Goal: Task Accomplishment & Management: Complete application form

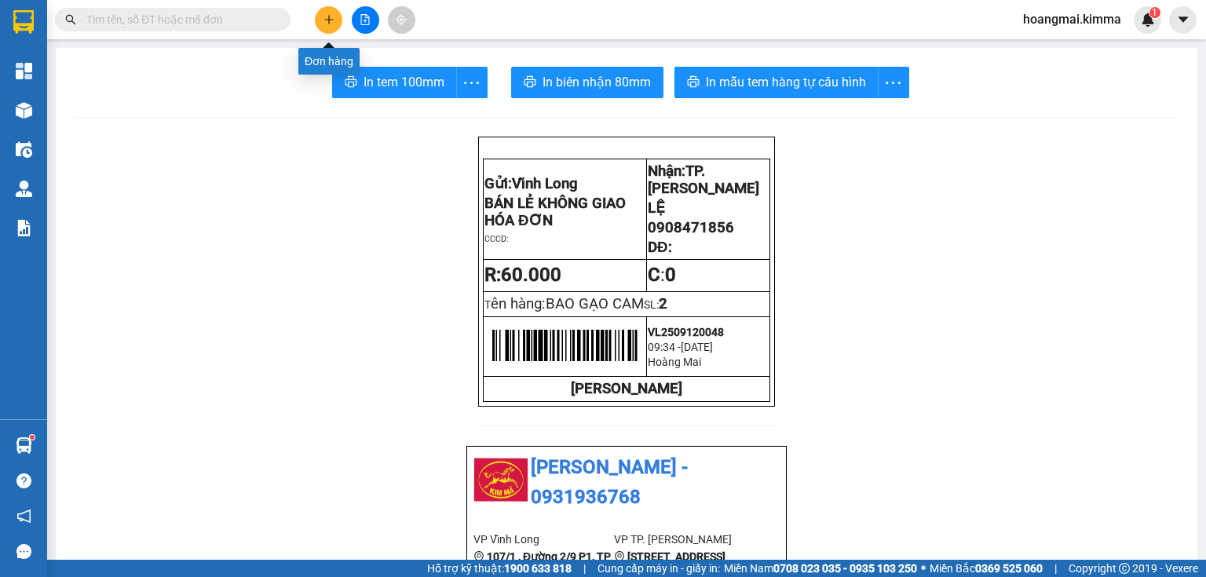
drag, startPoint x: 0, startPoint y: 0, endPoint x: 319, endPoint y: 22, distance: 319.5
click at [319, 22] on button at bounding box center [328, 19] width 27 height 27
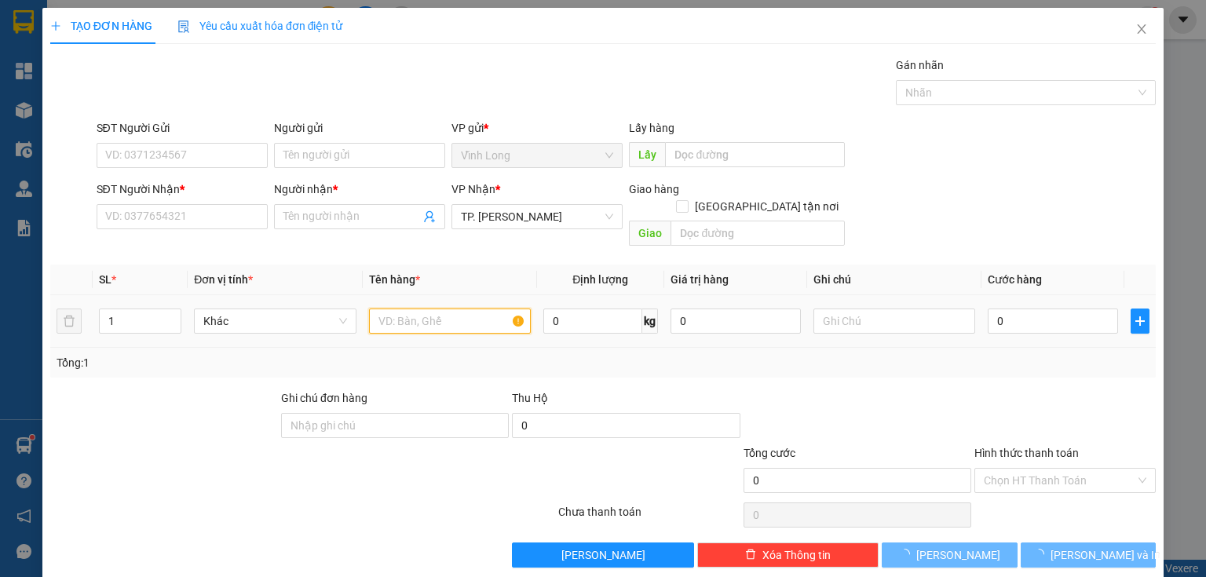
click at [414, 308] on input "text" at bounding box center [450, 320] width 162 height 25
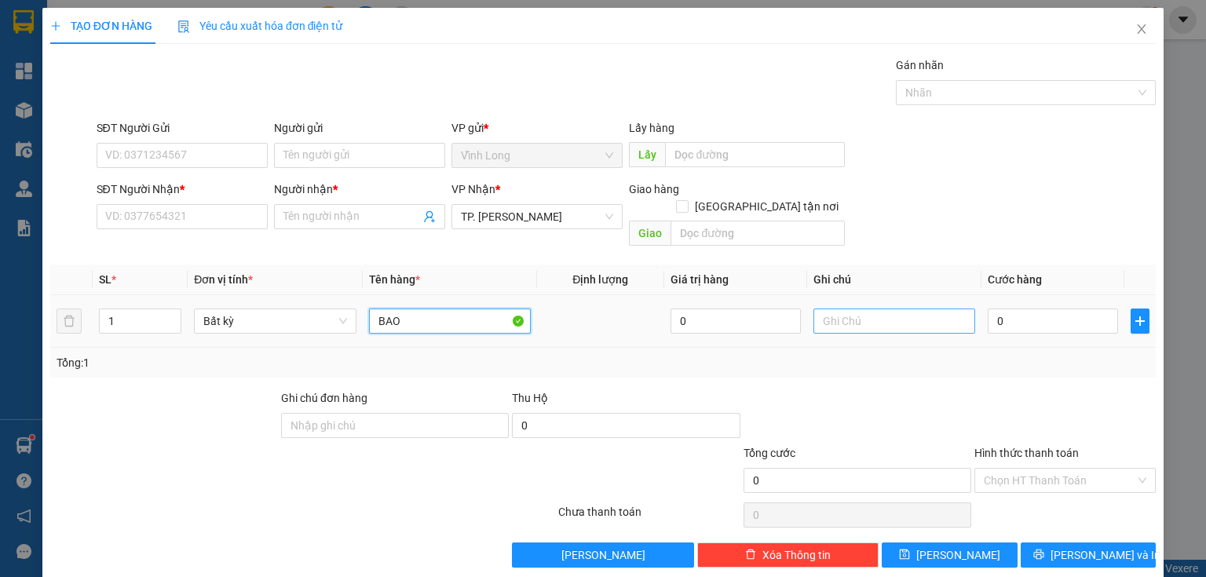
type input "BAO"
click at [901, 308] on input "text" at bounding box center [894, 320] width 162 height 25
type input "THUY"
click at [1017, 308] on input "0" at bounding box center [1052, 320] width 130 height 25
type input "3"
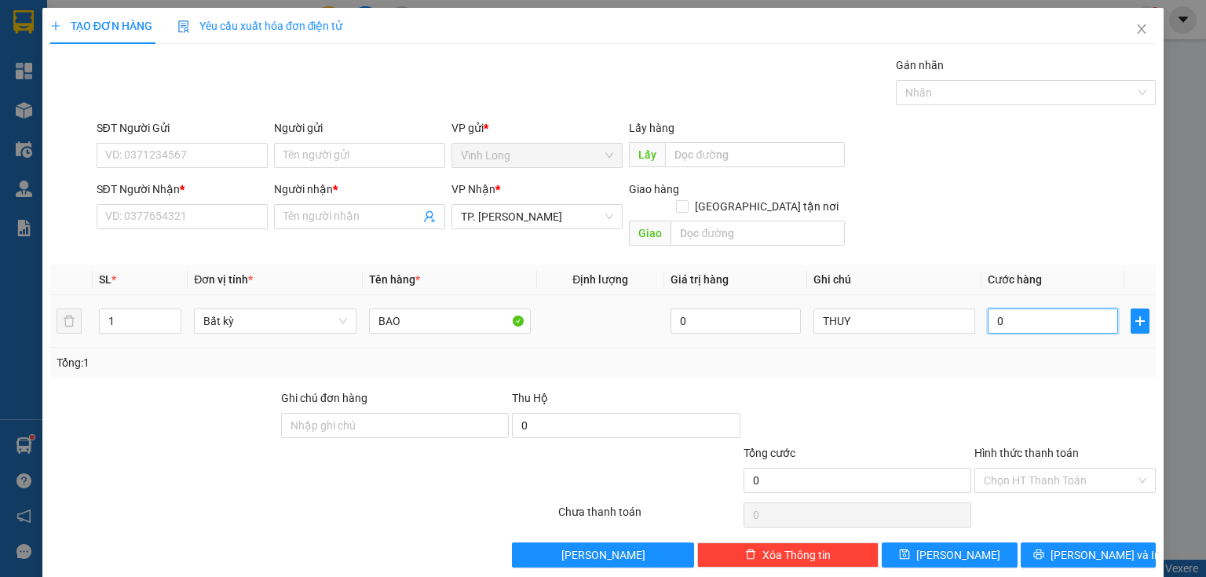
type input "3"
type input "30"
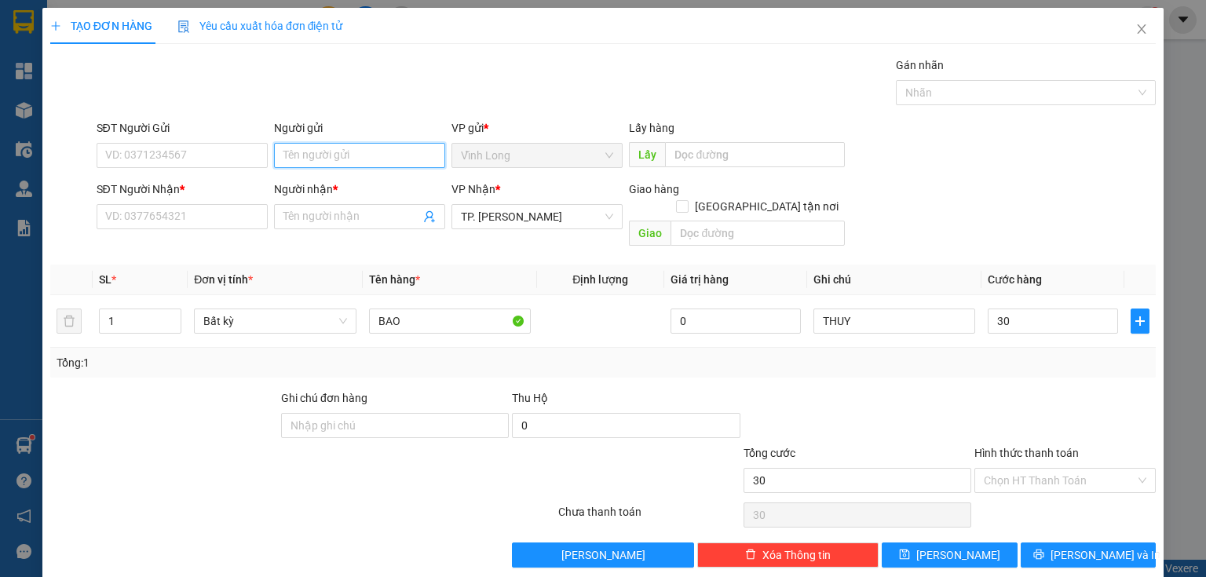
type input "30.000"
click at [379, 156] on input "Người gửi" at bounding box center [359, 155] width 171 height 25
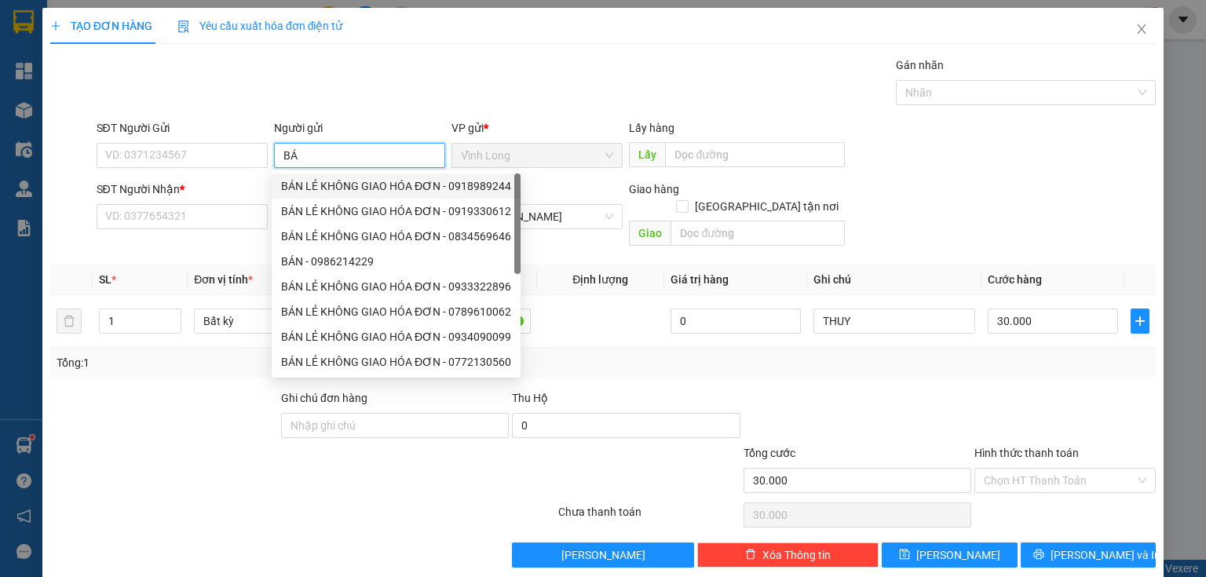
drag, startPoint x: 369, startPoint y: 184, endPoint x: 258, endPoint y: 173, distance: 111.3
click at [368, 184] on div "BÁN LẺ KHÔNG GIAO HÓA ĐƠN - 0918989244 BÁN LẺ KHÔNG GIAO HÓA ĐƠN - 0919330612 B…" at bounding box center [396, 298] width 249 height 251
type input "BÁ"
drag, startPoint x: 233, startPoint y: 158, endPoint x: 0, endPoint y: 155, distance: 233.1
click at [0, 160] on div "TẠO ĐƠN HÀNG Yêu cầu xuất hóa đơn điện tử Transit Pickup Surcharge Ids Transit …" at bounding box center [603, 288] width 1206 height 577
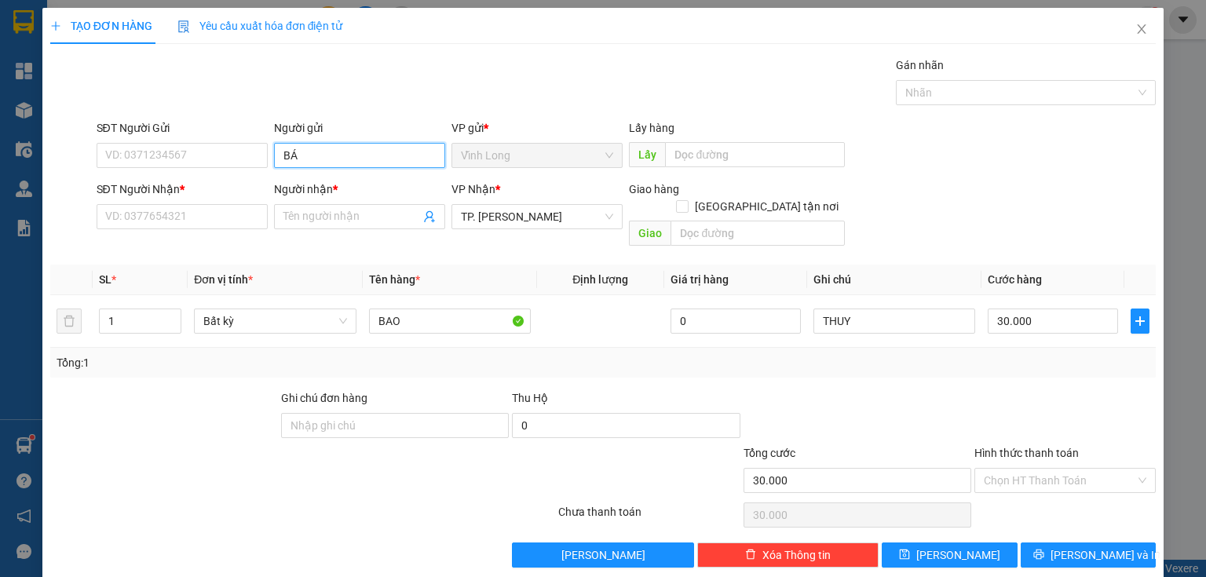
click at [376, 163] on input "BÁ" at bounding box center [359, 155] width 171 height 25
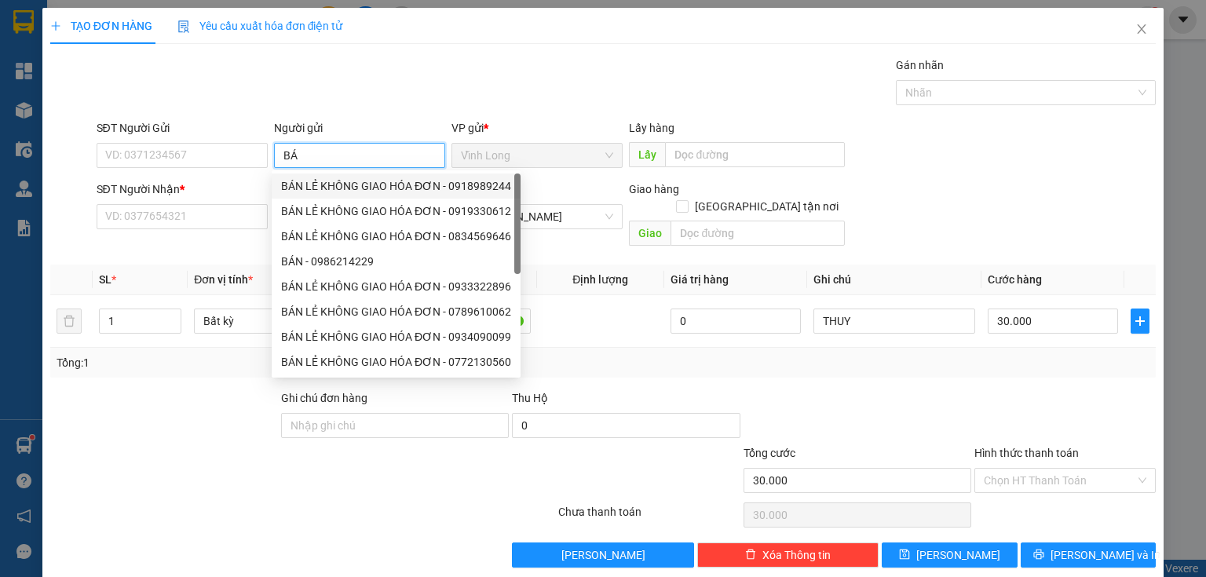
click at [338, 189] on div "BÁN LẺ KHÔNG GIAO HÓA ĐƠN - 0918989244" at bounding box center [396, 185] width 230 height 17
type input "0918989244"
type input "BÁN LẺ KHÔNG GIAO HÓA ĐƠN"
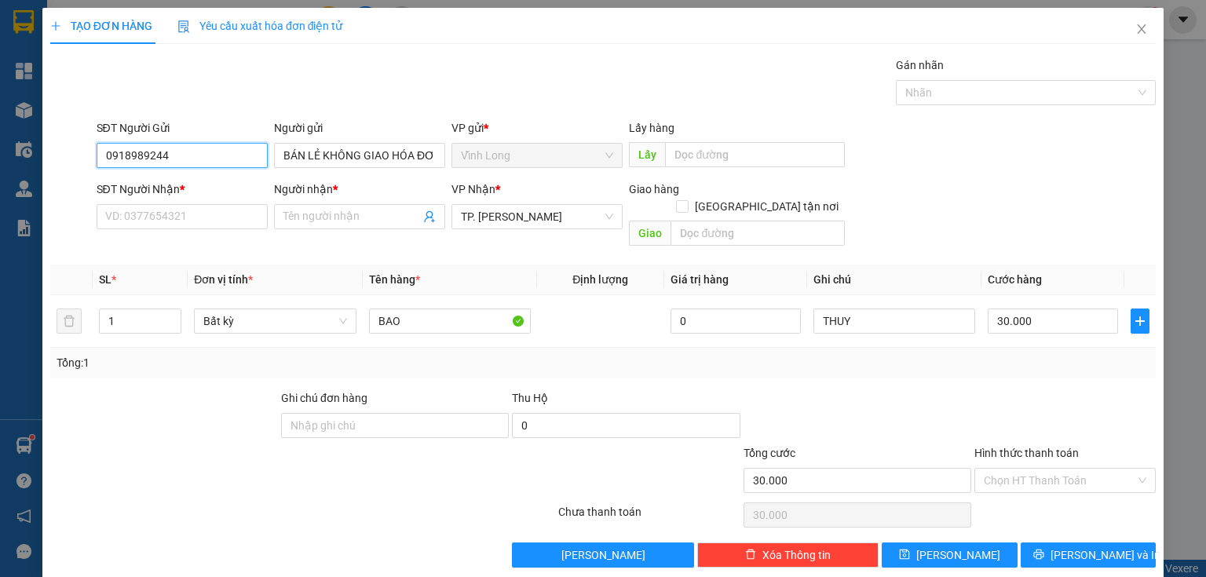
drag, startPoint x: 102, startPoint y: 163, endPoint x: 0, endPoint y: 148, distance: 103.1
click at [0, 160] on div "TẠO ĐƠN HÀNG Yêu cầu xuất hóa đơn điện tử Transit Pickup Surcharge Ids Transit …" at bounding box center [603, 288] width 1206 height 577
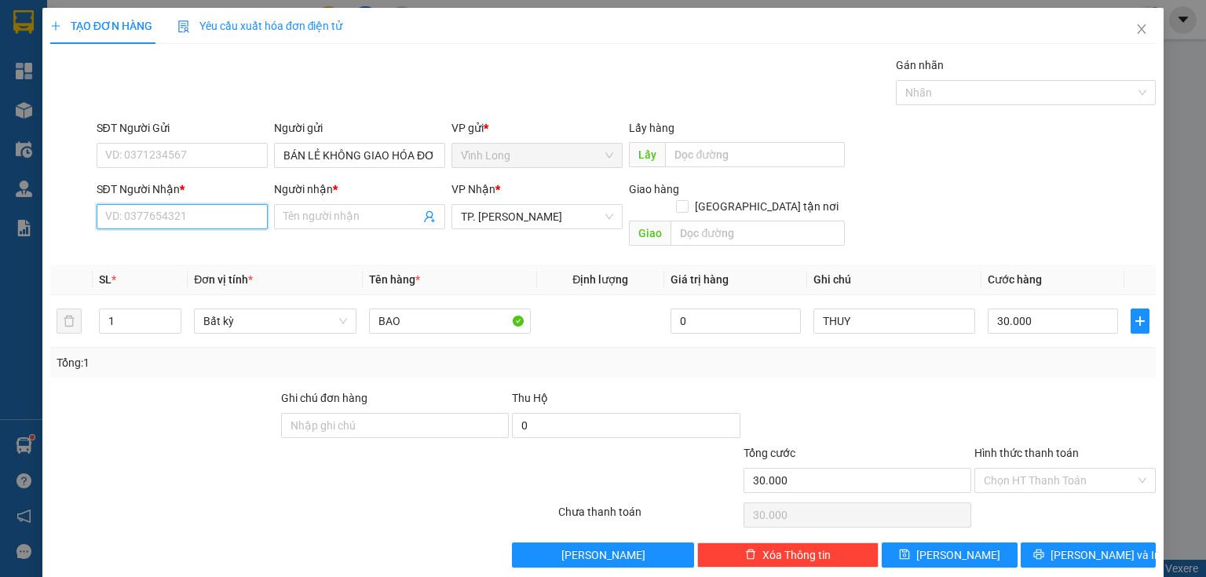
click at [127, 204] on input "SĐT Người Nhận *" at bounding box center [182, 216] width 171 height 25
click at [1022, 471] on input "Hình thức thanh toán" at bounding box center [1059, 481] width 151 height 24
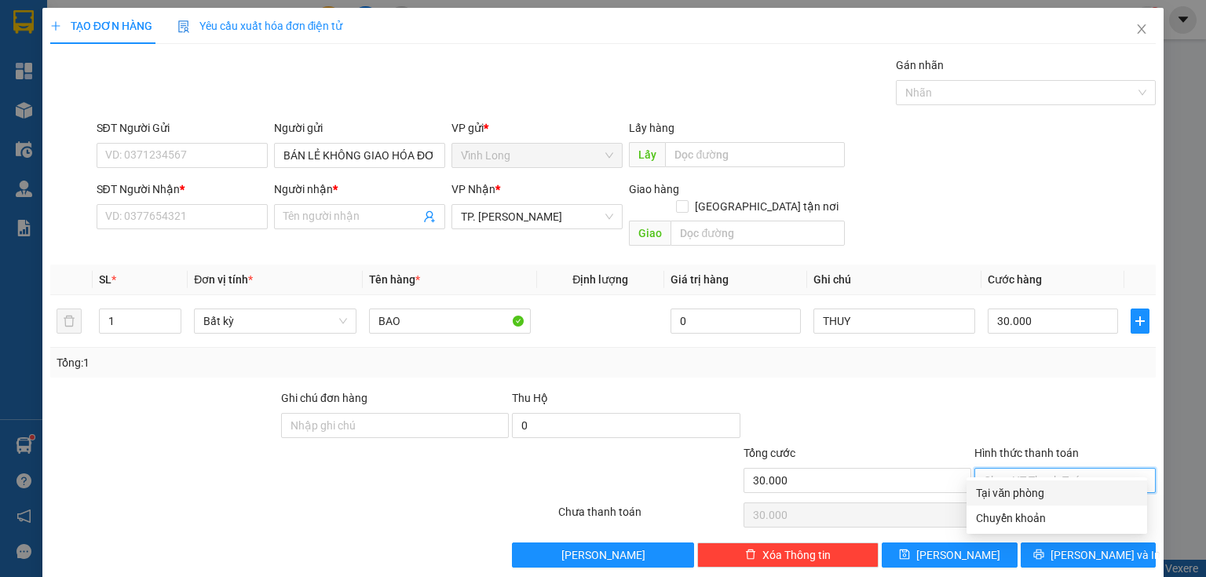
click at [1011, 487] on div "Tại văn phòng" at bounding box center [1057, 492] width 162 height 17
type input "0"
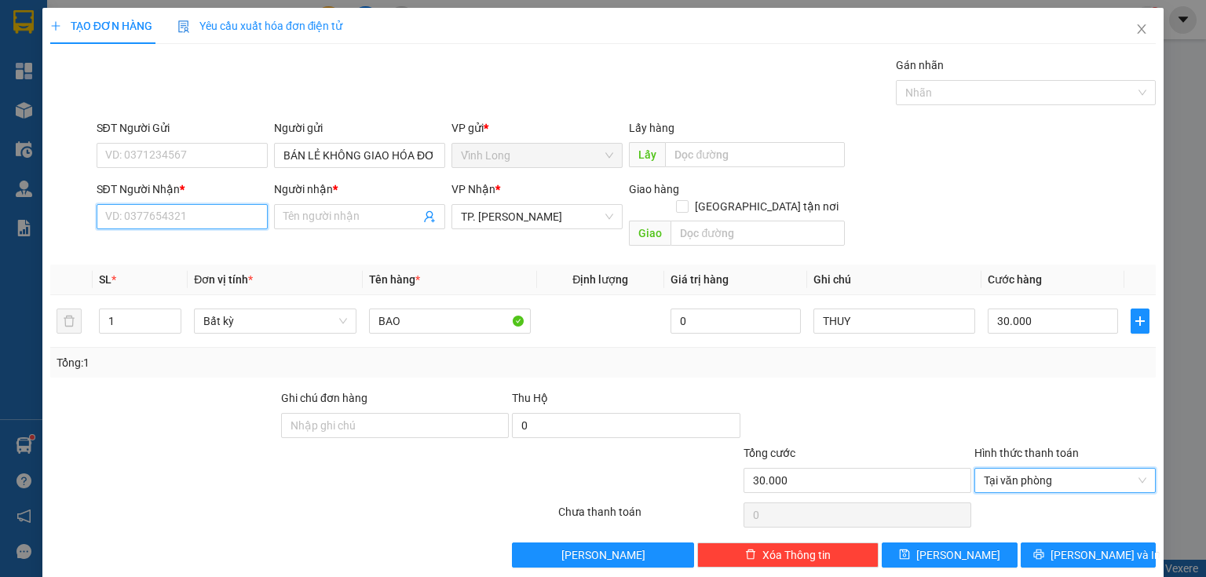
click at [248, 223] on input "SĐT Người Nhận *" at bounding box center [182, 216] width 171 height 25
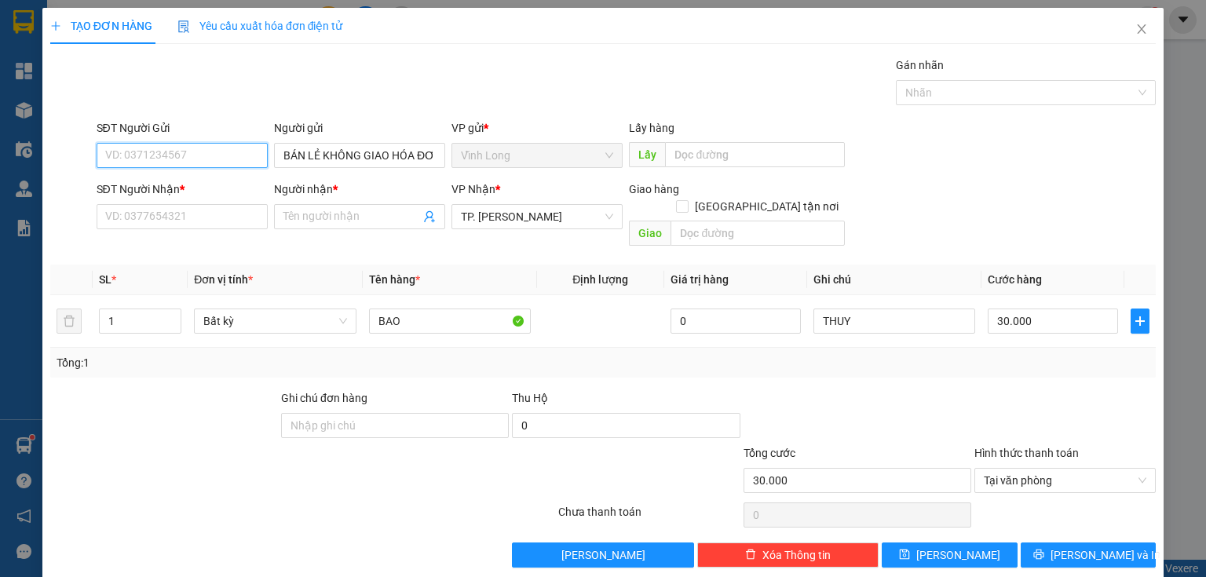
click at [207, 147] on input "SĐT Người Gửi" at bounding box center [182, 155] width 171 height 25
type input "0589194023"
click at [199, 189] on div "0589194023 - ÂN" at bounding box center [180, 185] width 151 height 17
type input "ÂN"
type input "0589194023"
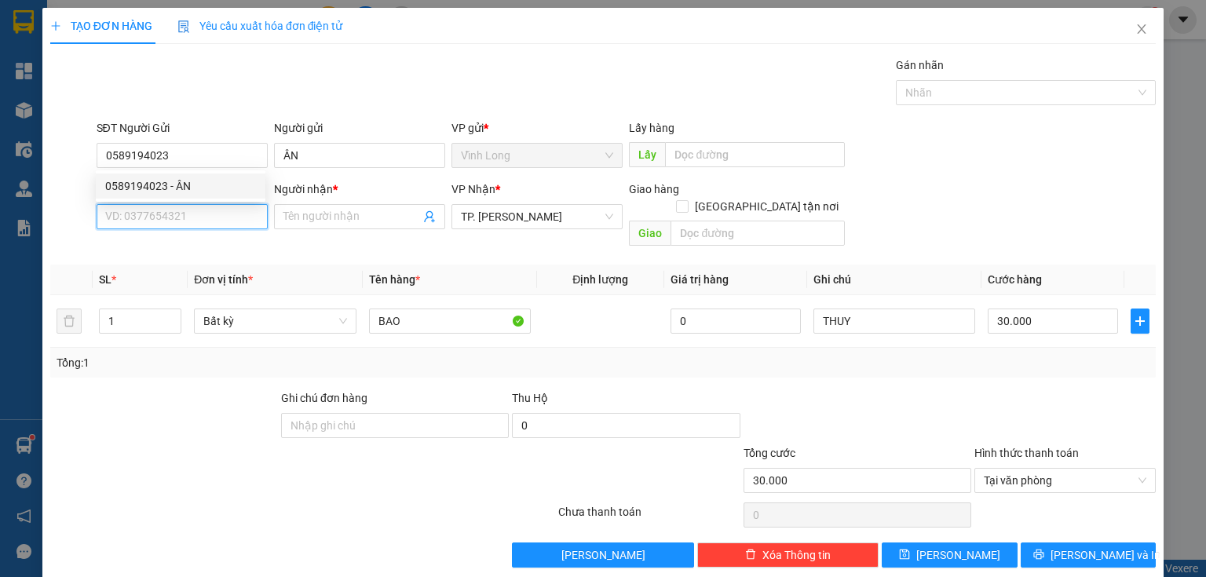
click at [192, 220] on input "SĐT Người Nhận *" at bounding box center [182, 216] width 171 height 25
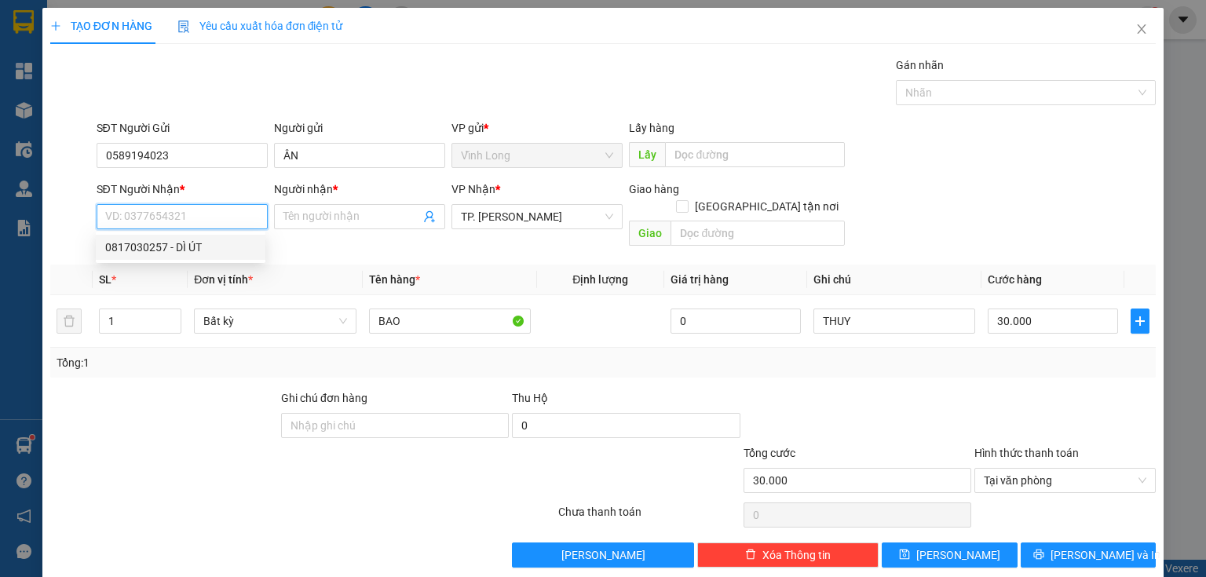
click at [191, 246] on div "0817030257 - DÌ ÚT" at bounding box center [180, 247] width 151 height 17
type input "0817030257"
type input "DÌ ÚT"
checkbox input "true"
type input "380 [PERSON_NAME] P5 Q3"
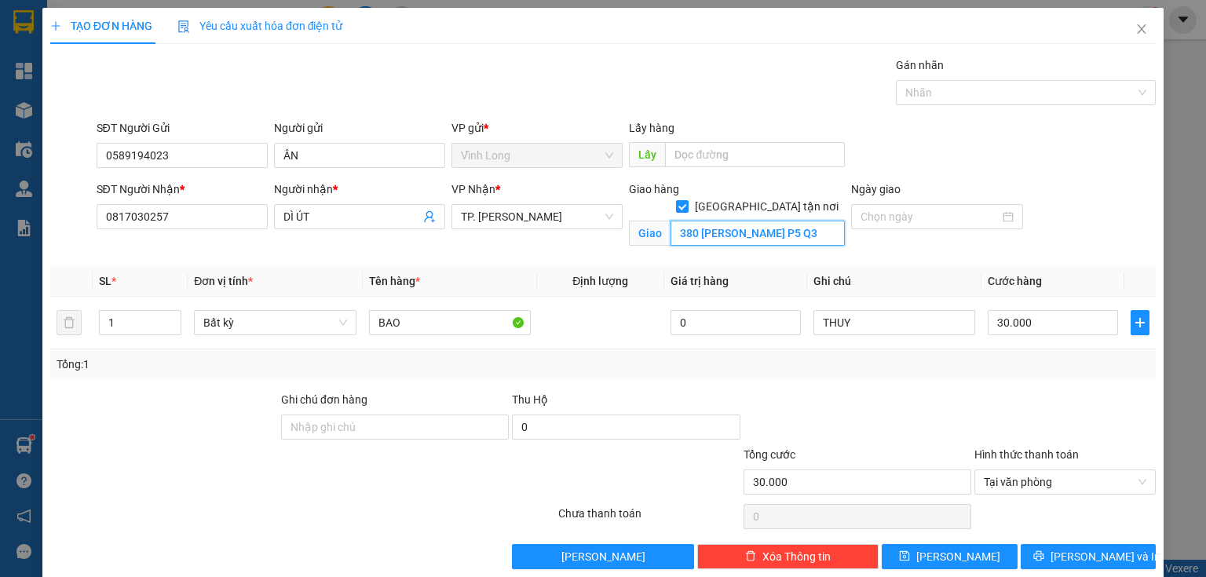
click at [798, 221] on input "380 [PERSON_NAME] P5 Q3" at bounding box center [757, 233] width 174 height 25
click at [812, 225] on input "380 [PERSON_NAME] P5 Q3" at bounding box center [757, 233] width 174 height 25
click at [687, 200] on input "[GEOGRAPHIC_DATA] tận nơi" at bounding box center [681, 205] width 11 height 11
checkbox input "false"
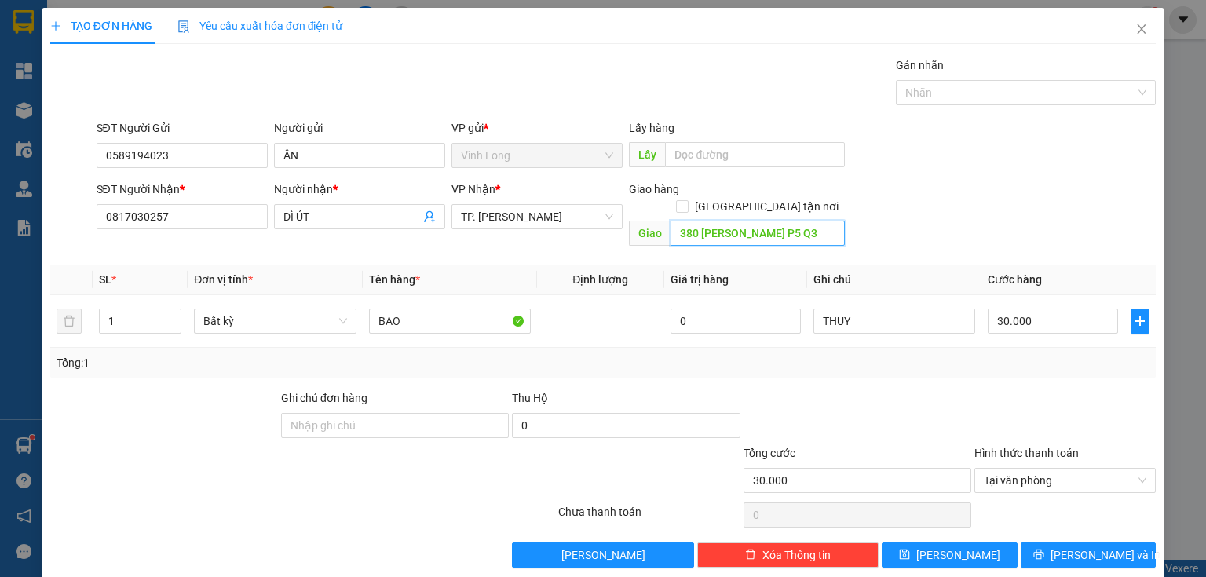
click at [790, 221] on input "380 [PERSON_NAME] P5 Q3" at bounding box center [757, 233] width 174 height 25
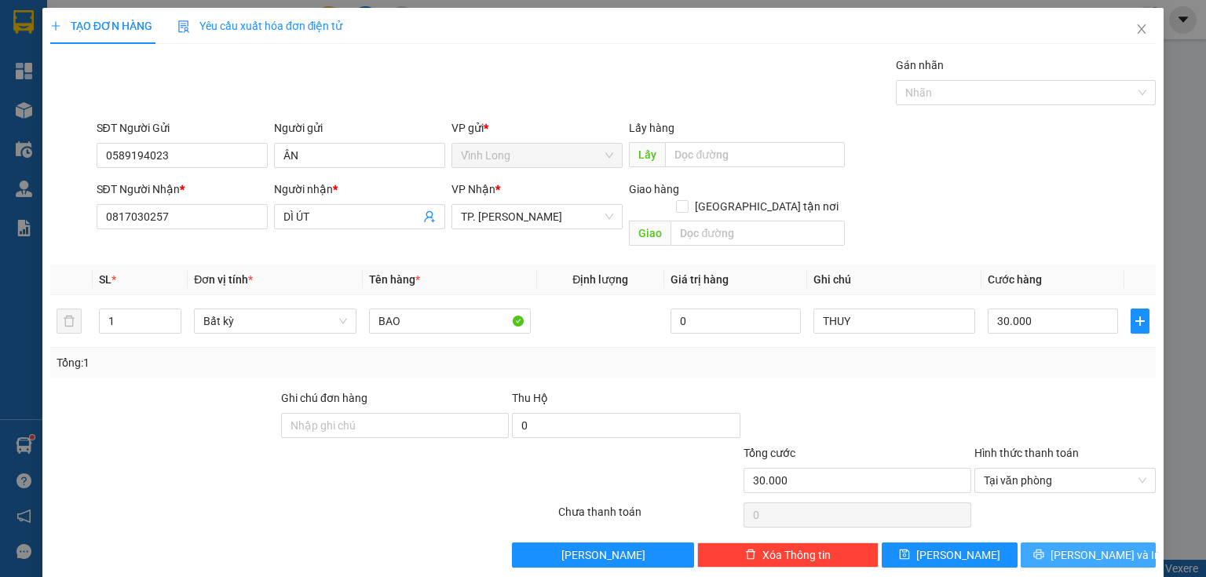
click at [1080, 546] on span "[PERSON_NAME] và In" at bounding box center [1105, 554] width 110 height 17
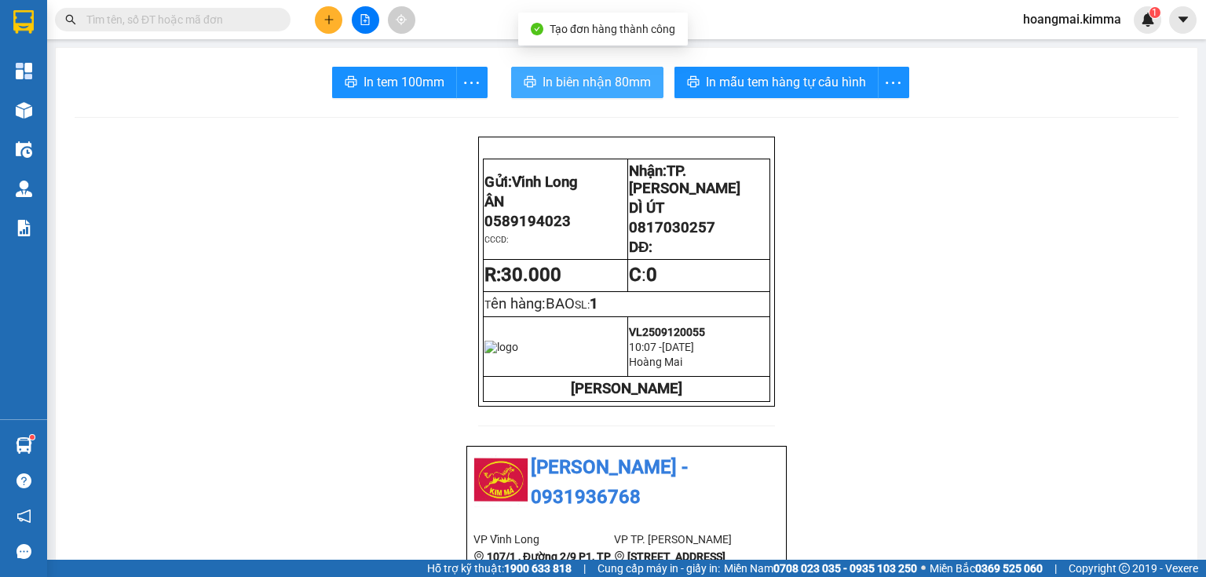
click at [515, 84] on button "In biên nhận 80mm" at bounding box center [587, 82] width 152 height 31
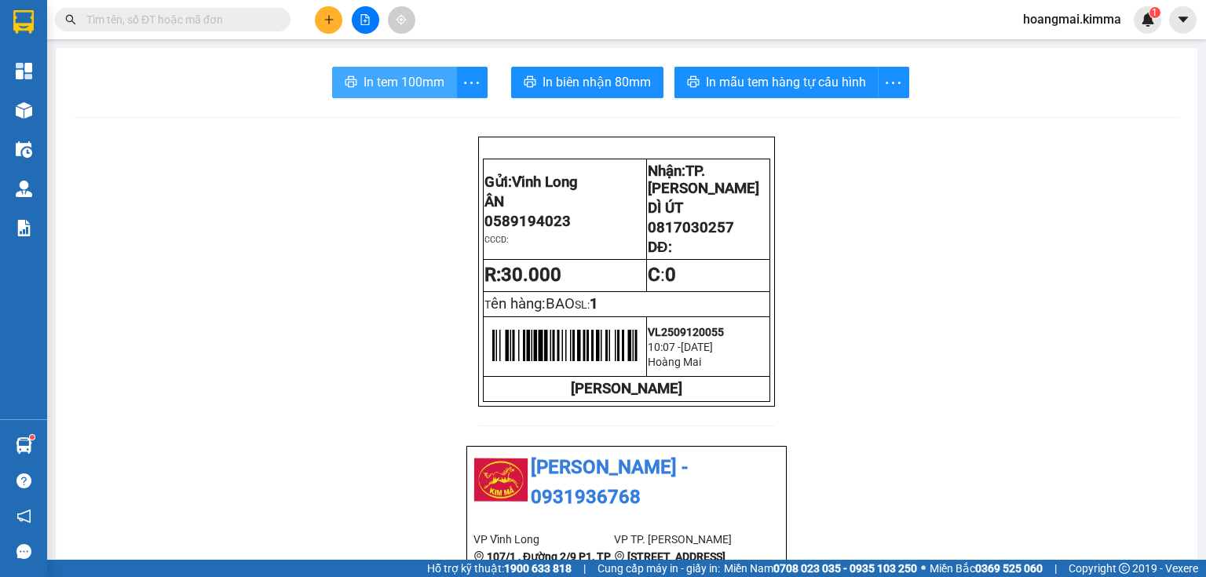
click at [408, 91] on span "In tem 100mm" at bounding box center [403, 82] width 81 height 20
click at [323, 22] on icon "plus" at bounding box center [328, 19] width 11 height 11
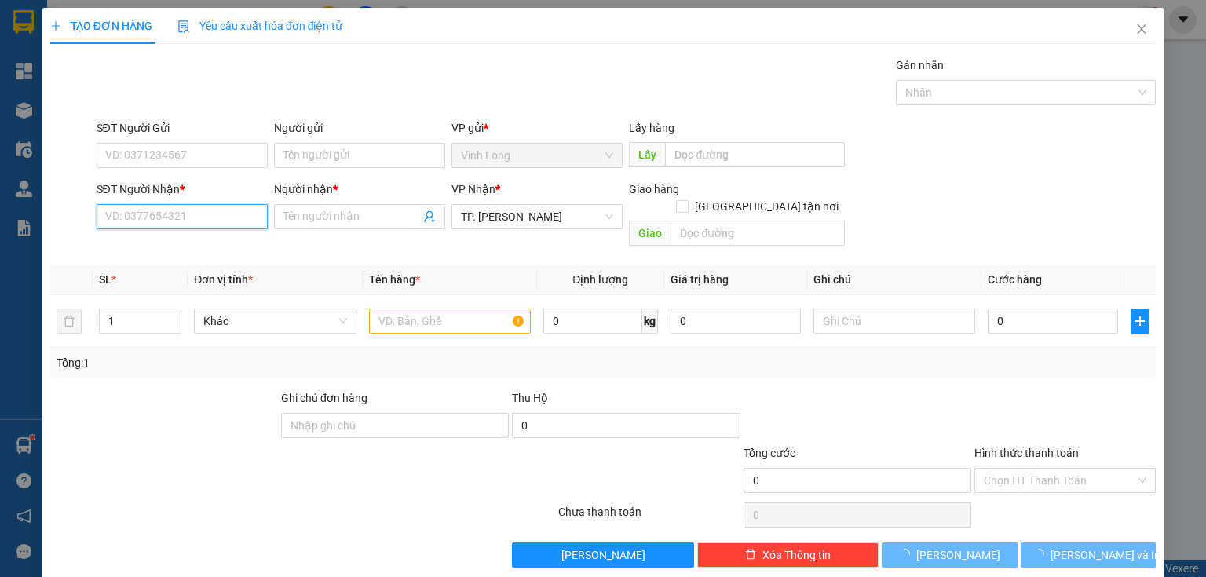
drag, startPoint x: 214, startPoint y: 214, endPoint x: 313, endPoint y: 229, distance: 100.9
click at [229, 215] on input "SĐT Người Nhận *" at bounding box center [182, 216] width 171 height 25
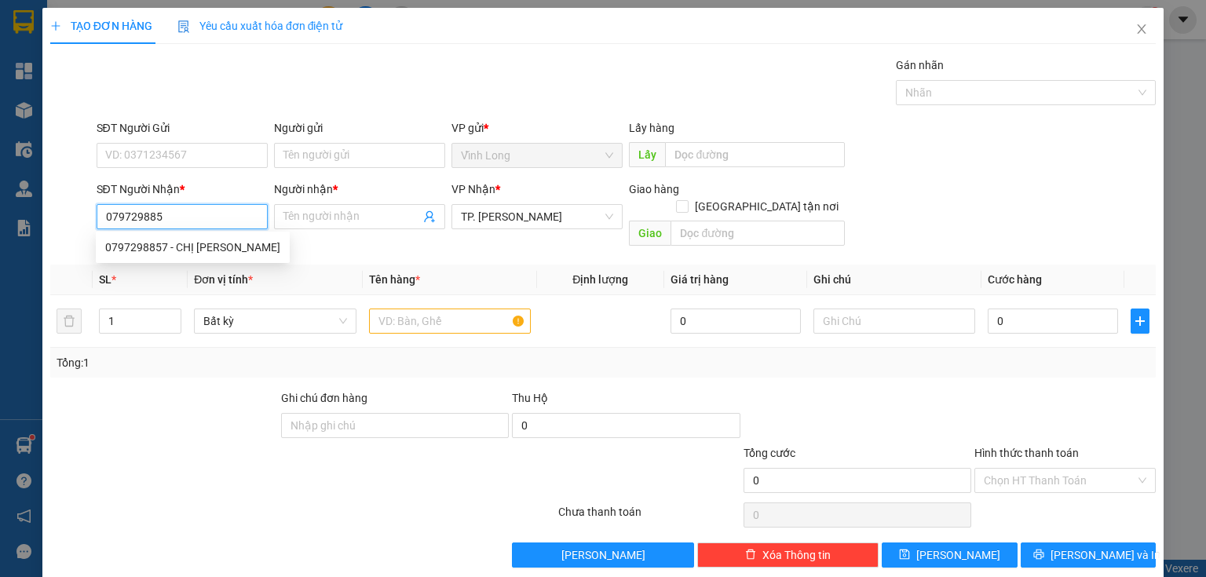
type input "0797298857"
drag, startPoint x: 191, startPoint y: 248, endPoint x: 277, endPoint y: 204, distance: 96.9
click at [192, 248] on div "0797298857 - CHỊ [PERSON_NAME]" at bounding box center [192, 247] width 175 height 17
type input "CHỊ MAI"
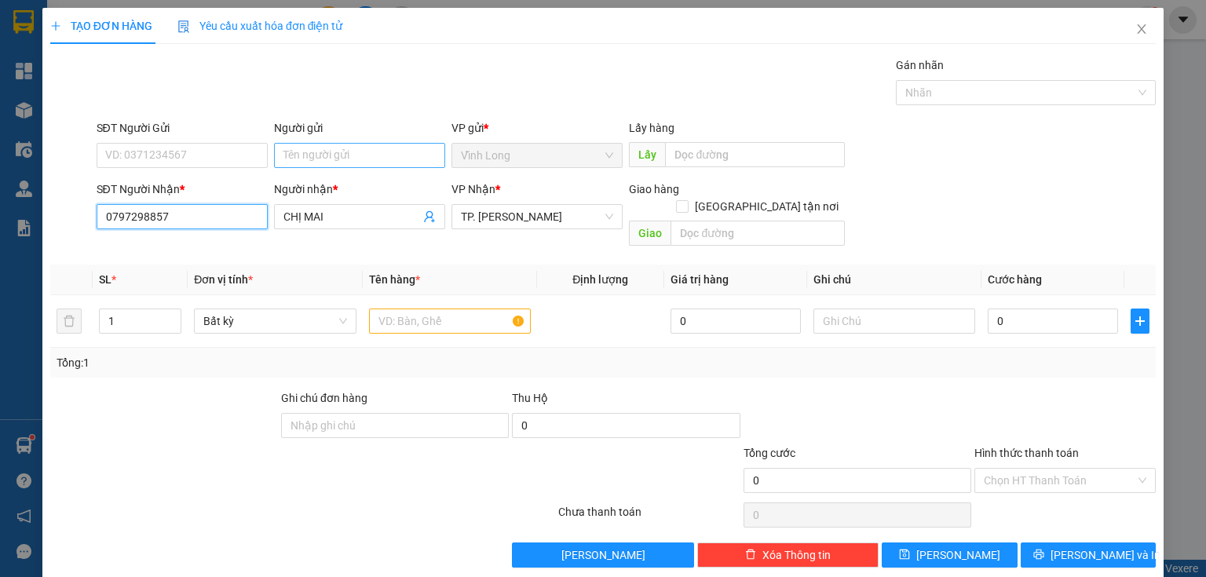
type input "0797298857"
click at [326, 160] on input "Người gửi" at bounding box center [359, 155] width 171 height 25
type input "B"
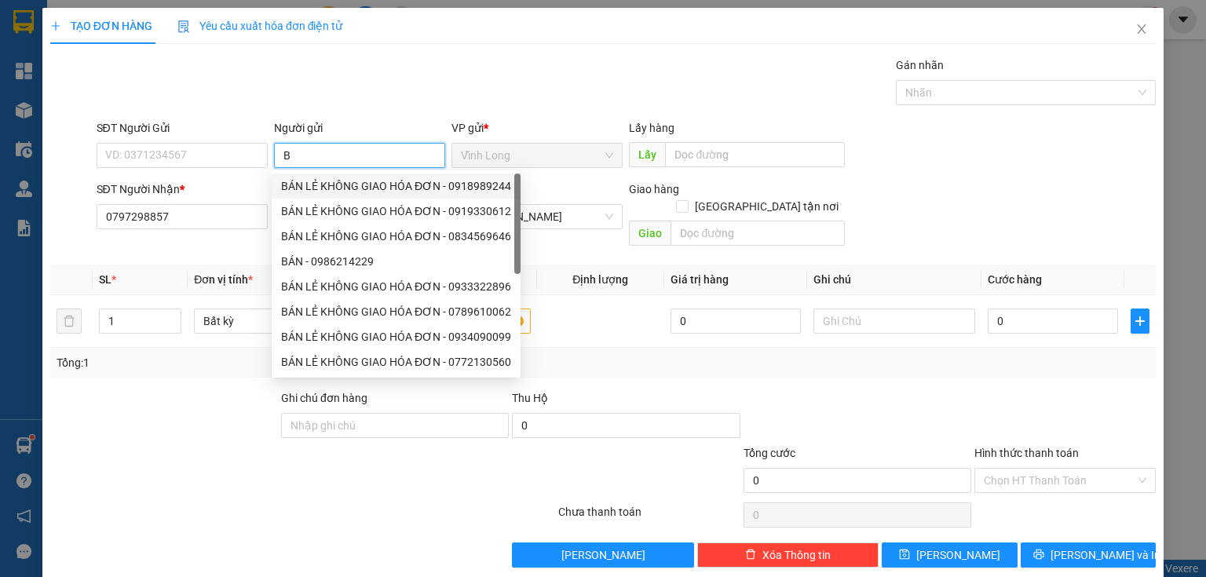
click at [308, 179] on div "BÁN LẺ KHÔNG GIAO HÓA ĐƠN - 0918989244" at bounding box center [396, 185] width 230 height 17
type input "0918989244"
type input "BÁN LẺ KHÔNG GIAO HÓA ĐƠN"
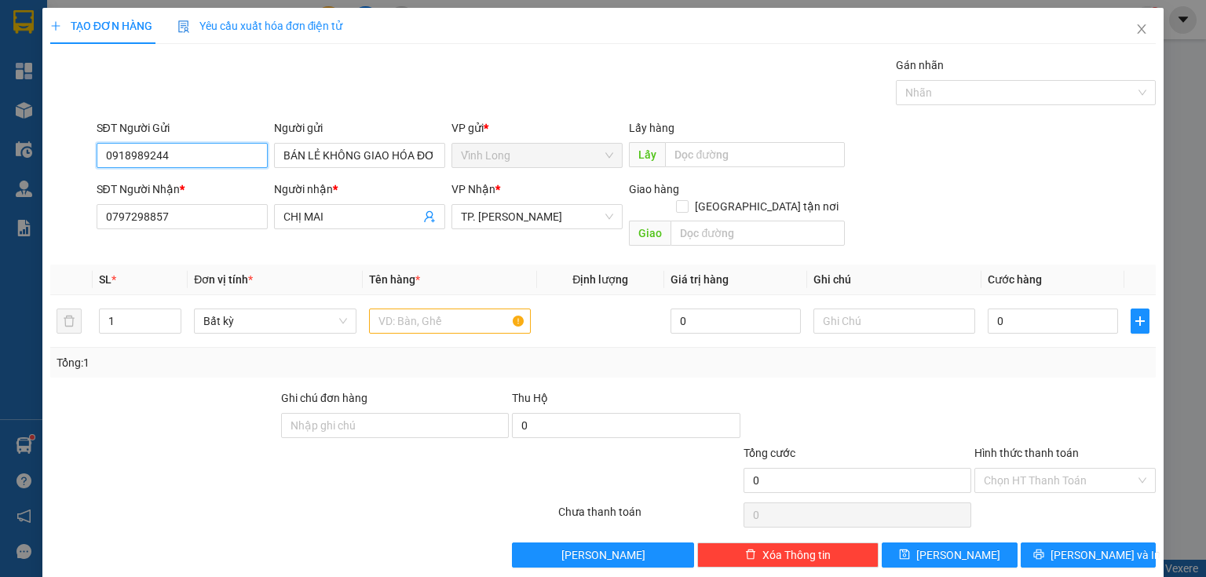
drag, startPoint x: 223, startPoint y: 152, endPoint x: 0, endPoint y: 174, distance: 224.0
click at [0, 176] on div "TẠO ĐƠN HÀNG Yêu cầu xuất hóa đơn điện tử Transit Pickup Surcharge Ids Transit …" at bounding box center [603, 288] width 1206 height 577
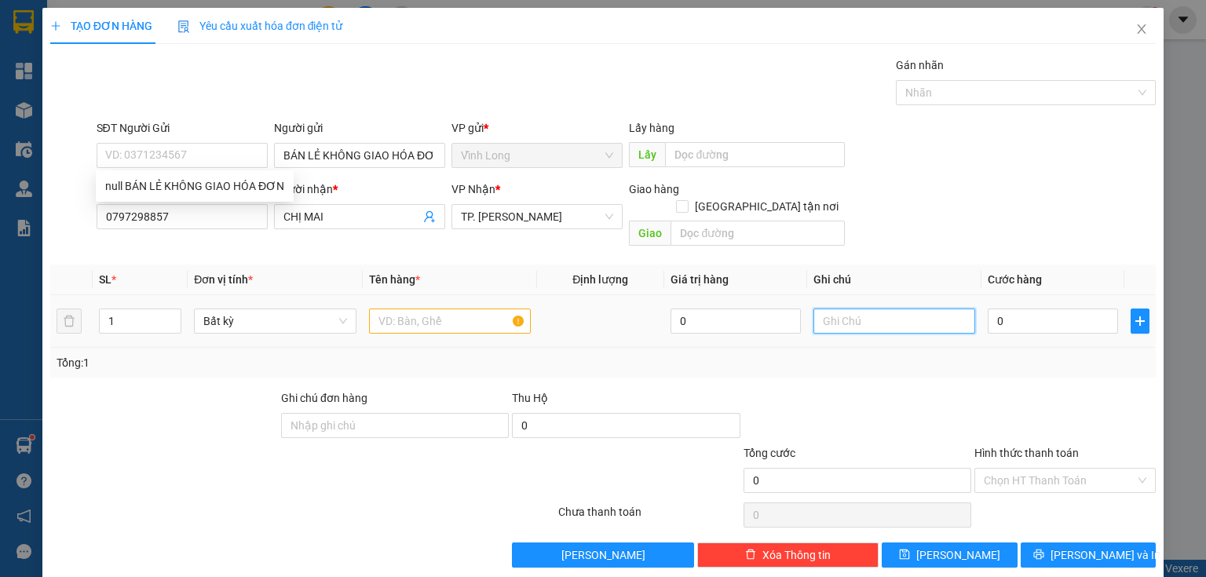
click at [876, 309] on input "text" at bounding box center [894, 320] width 162 height 25
type input "THUY"
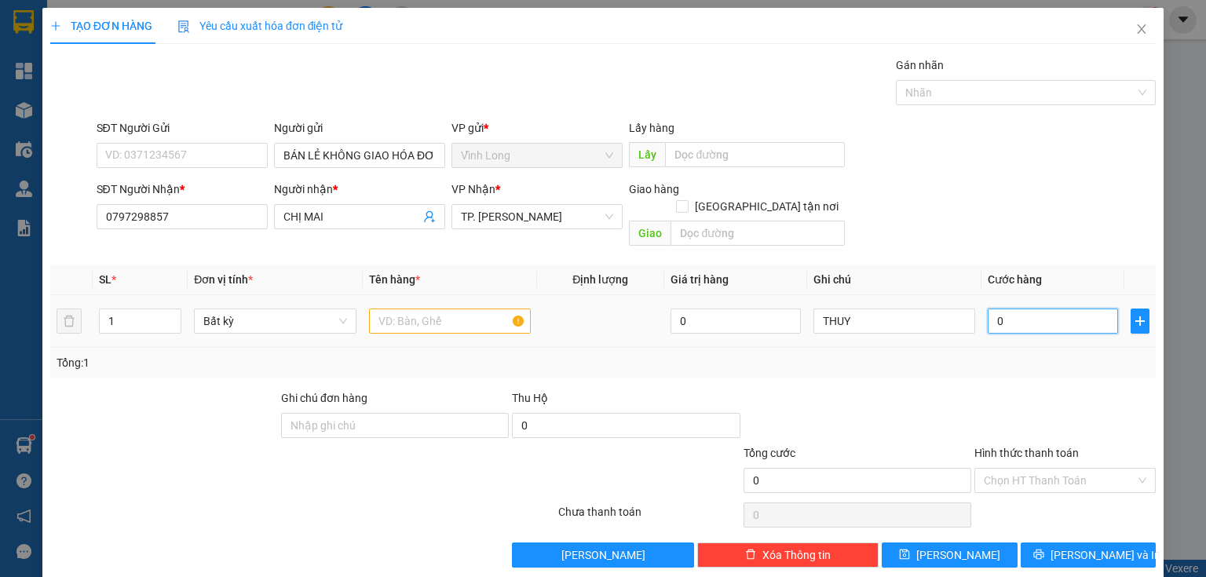
click at [1028, 308] on input "0" at bounding box center [1052, 320] width 130 height 25
type input "8"
type input "80"
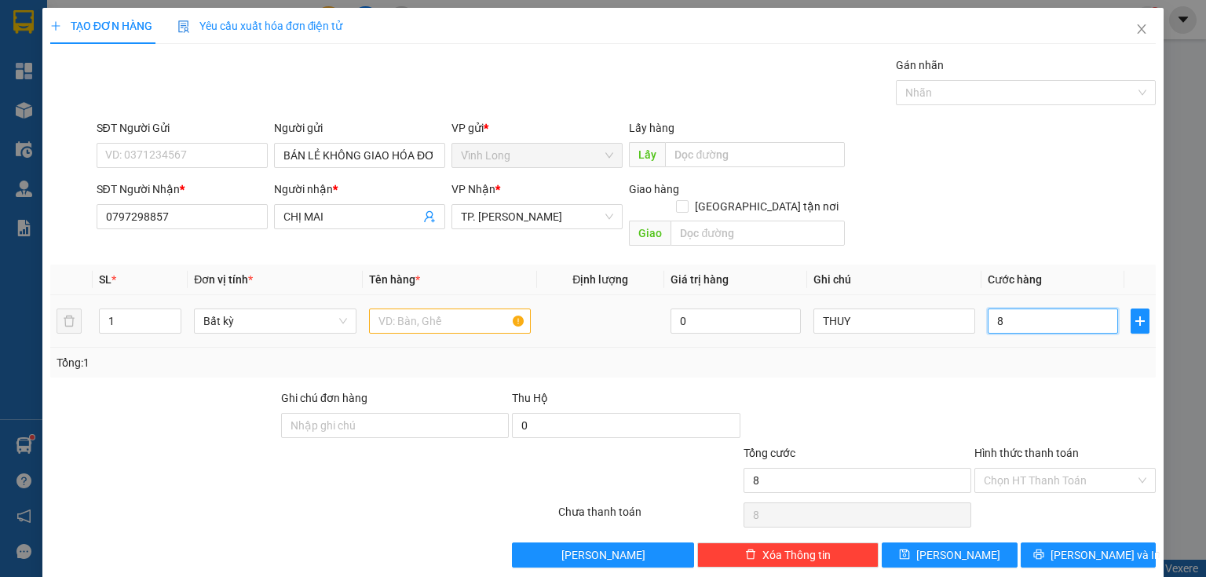
type input "80"
type input "80.000"
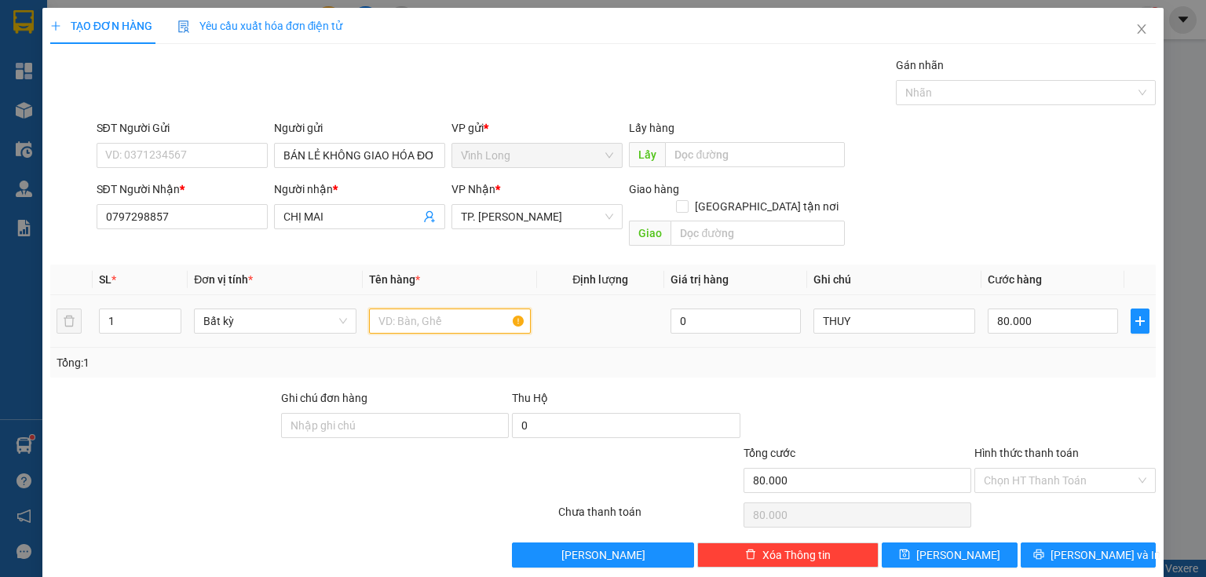
click at [436, 308] on input "text" at bounding box center [450, 320] width 162 height 25
type input "BAO TRẮNG"
drag, startPoint x: 135, startPoint y: 298, endPoint x: 5, endPoint y: 343, distance: 137.8
click at [50, 327] on tr "1 Bất kỳ BAO TRẮNG 0 THUY 80.000" at bounding box center [602, 321] width 1105 height 53
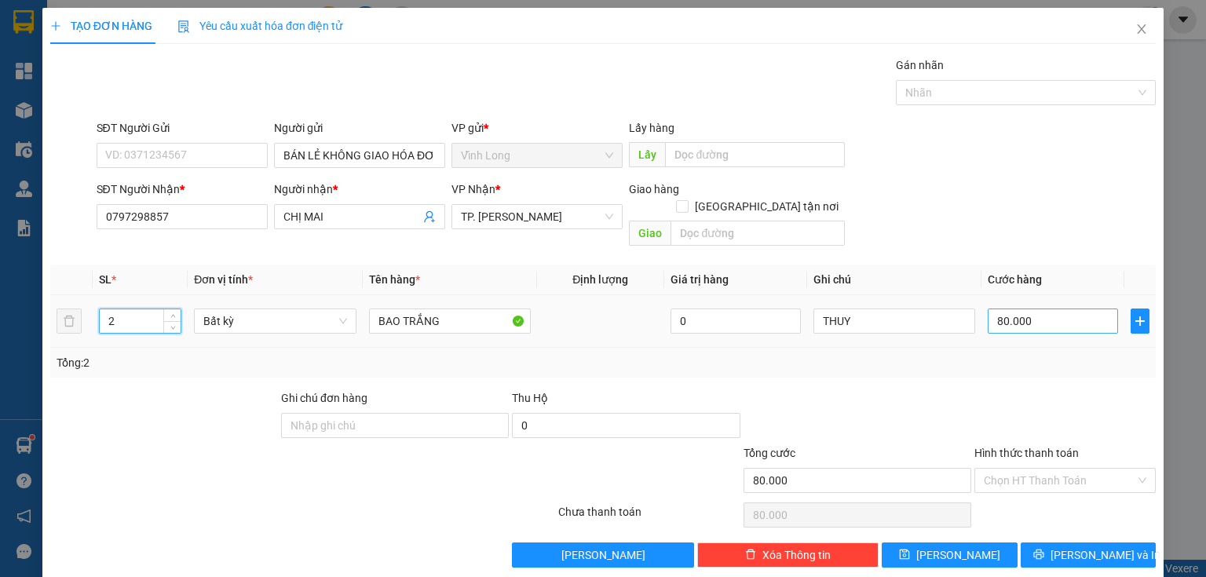
type input "2"
click at [1013, 308] on input "80.000" at bounding box center [1052, 320] width 130 height 25
type input "0"
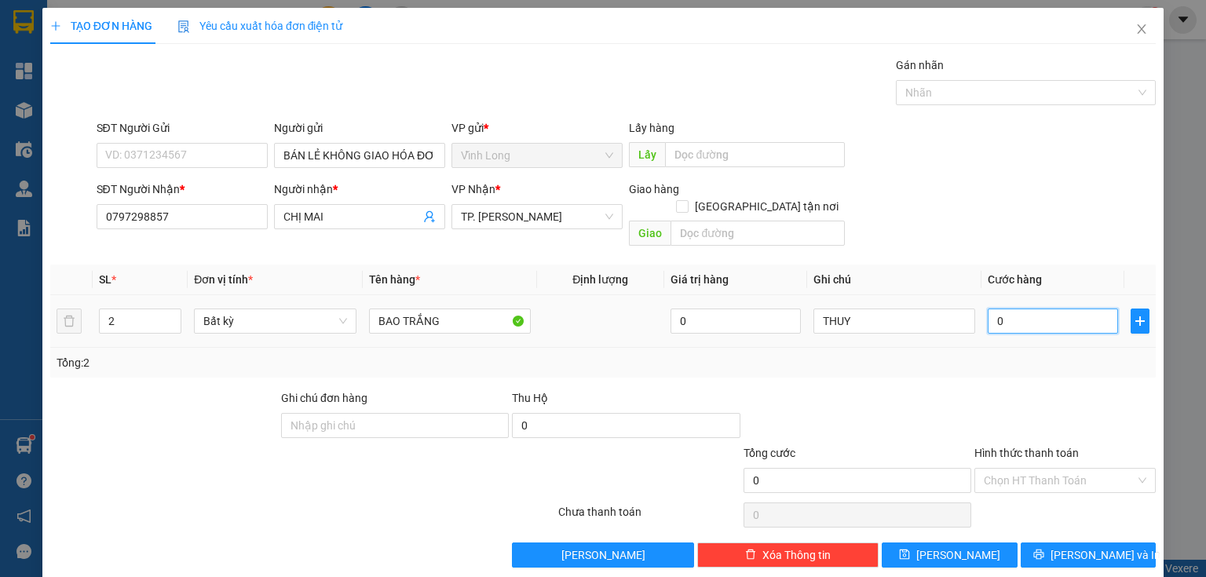
type input "08"
type input "8"
type input "080"
type input "80"
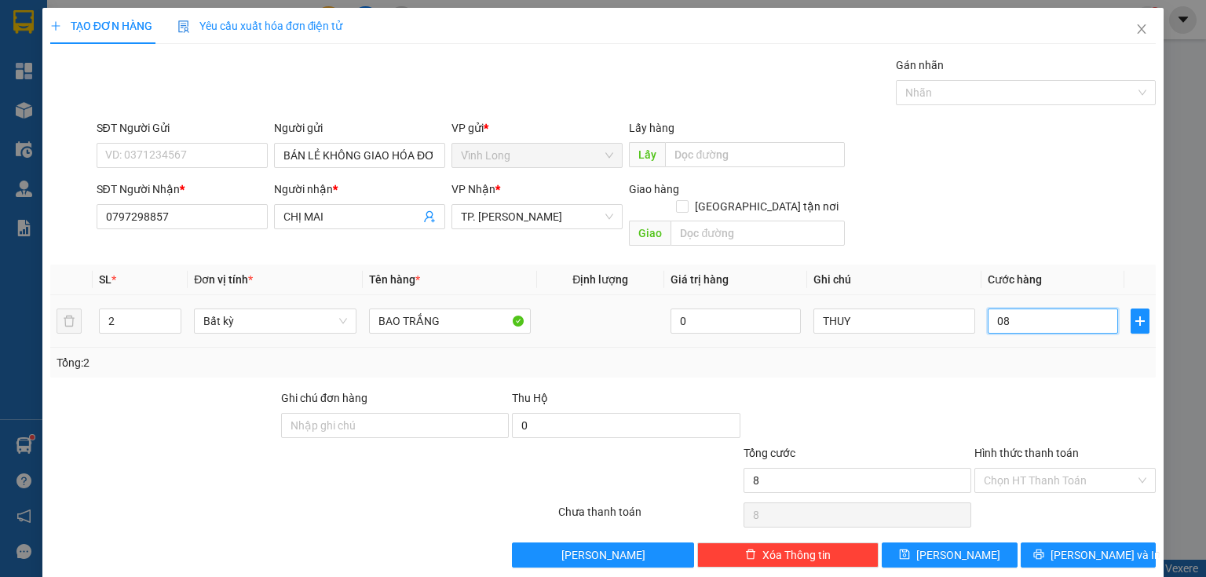
type input "80"
type input "80.000"
click at [1059, 444] on div "Hình thức thanh toán" at bounding box center [1064, 456] width 181 height 24
click at [1061, 469] on input "Hình thức thanh toán" at bounding box center [1059, 481] width 151 height 24
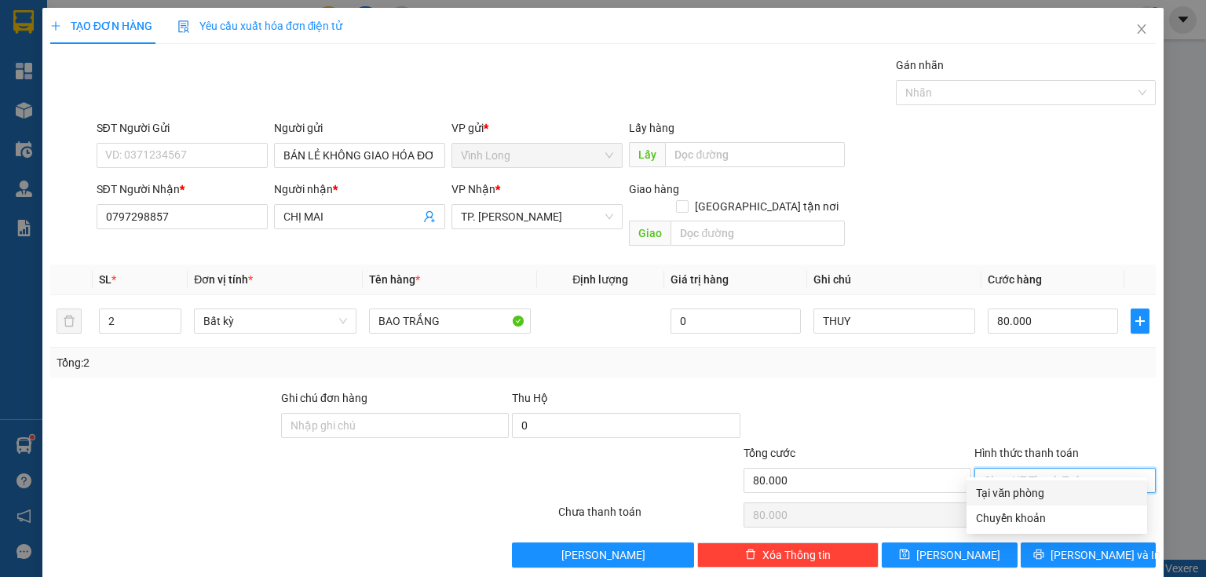
click at [1036, 487] on div "Tại văn phòng" at bounding box center [1057, 492] width 162 height 17
type input "0"
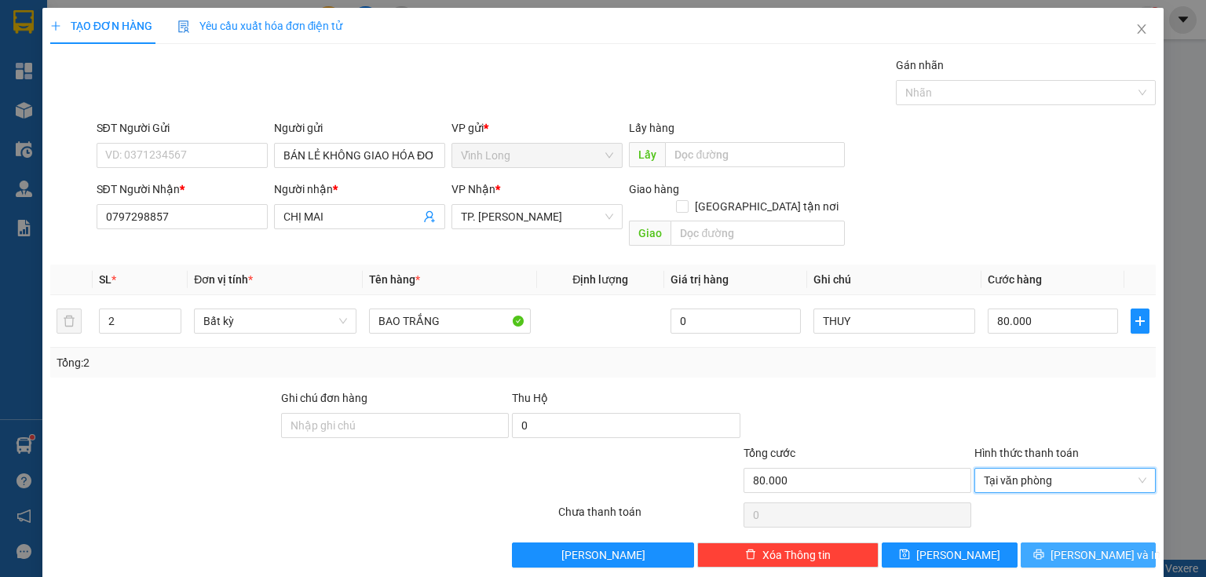
click at [1099, 546] on button "[PERSON_NAME] và In" at bounding box center [1088, 554] width 136 height 25
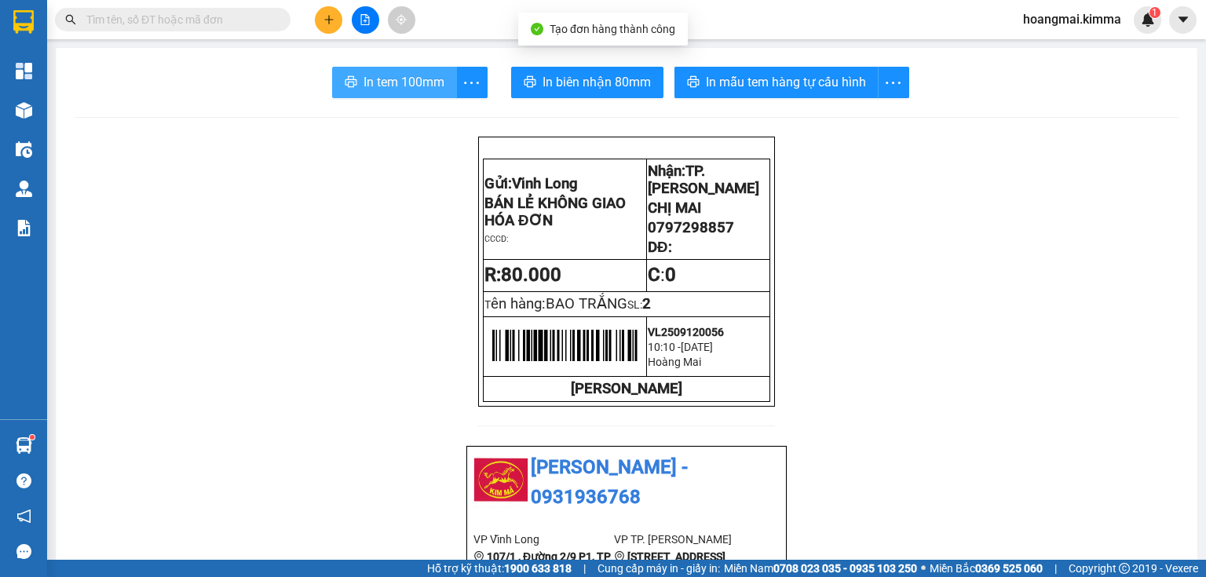
click at [364, 89] on span "In tem 100mm" at bounding box center [403, 82] width 81 height 20
click at [398, 85] on span "In tem 100mm" at bounding box center [403, 82] width 81 height 20
click at [323, 25] on button at bounding box center [328, 19] width 27 height 27
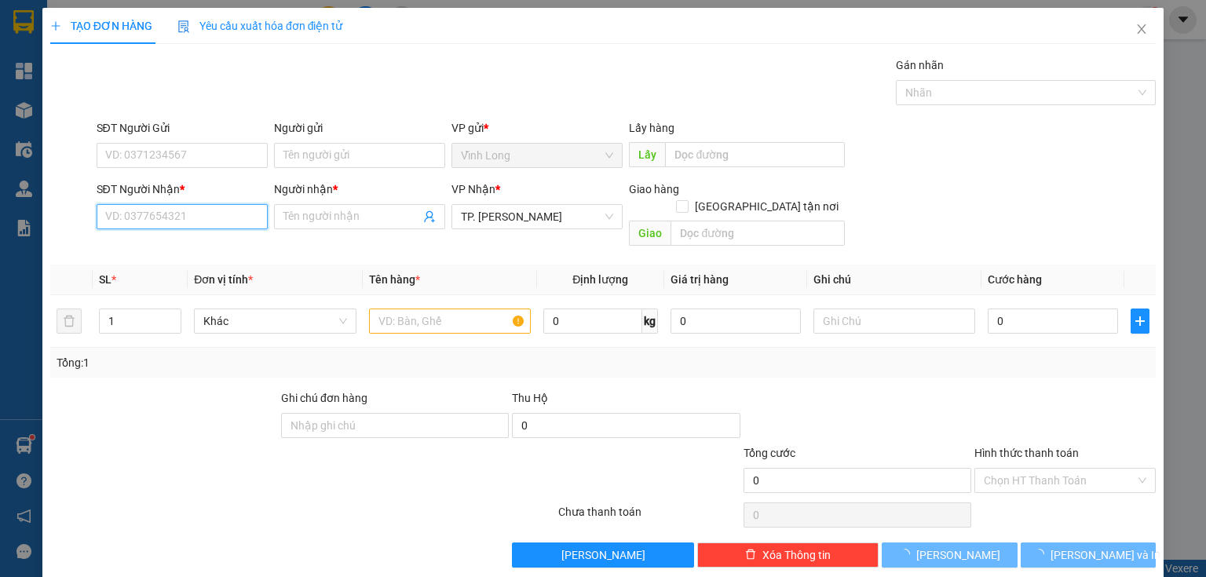
click at [199, 217] on input "SĐT Người Nhận *" at bounding box center [182, 216] width 171 height 25
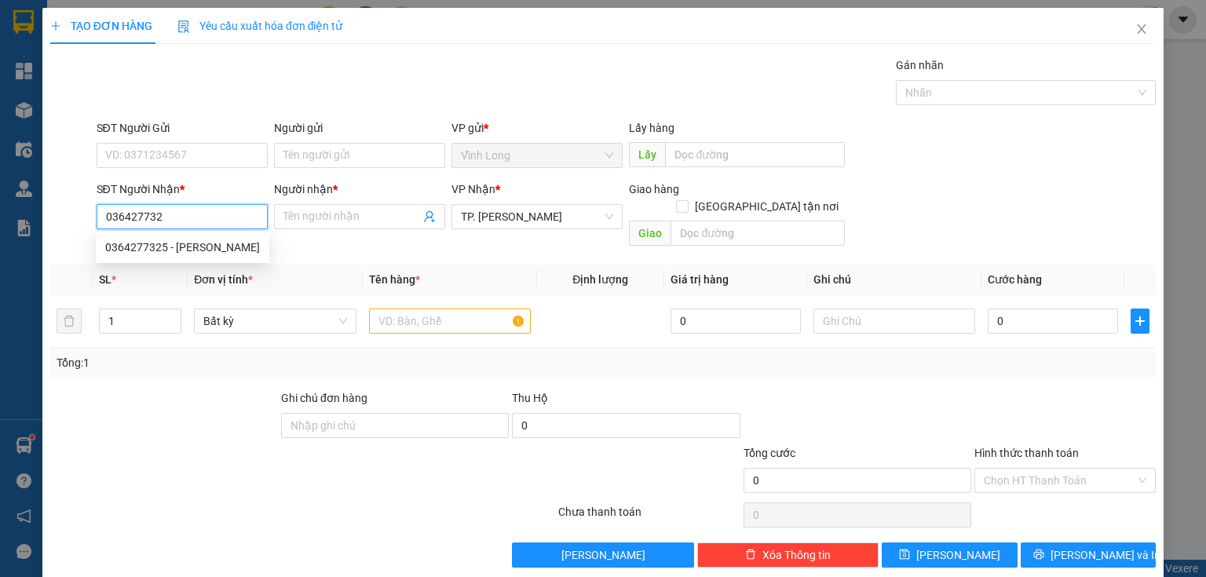
type input "0364277325"
click at [232, 245] on div "0364277325 - [PERSON_NAME]" at bounding box center [182, 247] width 155 height 17
type input "[PERSON_NAME]"
type input "TXG: CC AN GIA - [PERSON_NAME]"
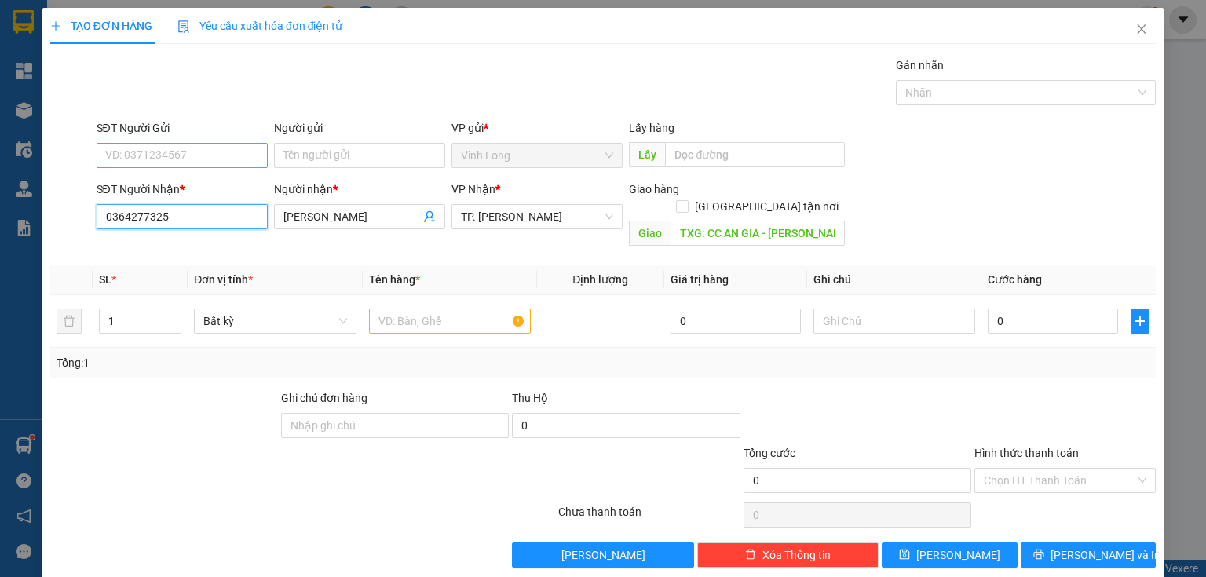
type input "0364277325"
click at [205, 151] on input "SĐT Người Gửi" at bounding box center [182, 155] width 171 height 25
click at [188, 184] on div "0939521524 - HẰNG" at bounding box center [180, 185] width 151 height 17
type input "0939521524"
type input "HẰNG"
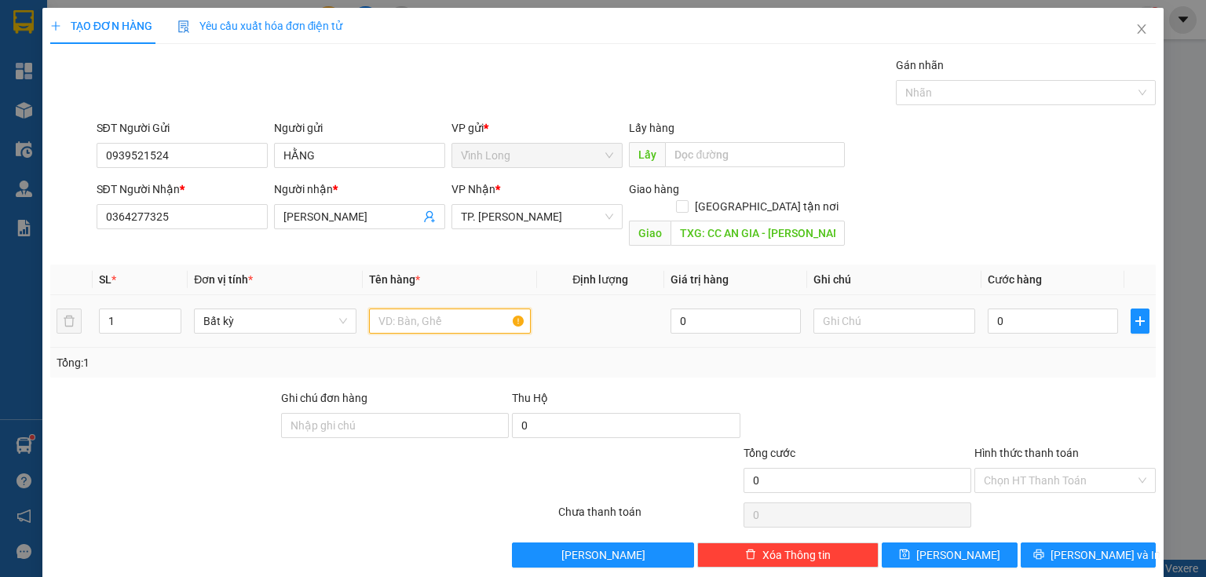
drag, startPoint x: 464, startPoint y: 304, endPoint x: 427, endPoint y: 303, distance: 36.9
click at [454, 308] on input "text" at bounding box center [450, 320] width 162 height 25
type input "BAO XANH"
click at [874, 310] on input "text" at bounding box center [894, 320] width 162 height 25
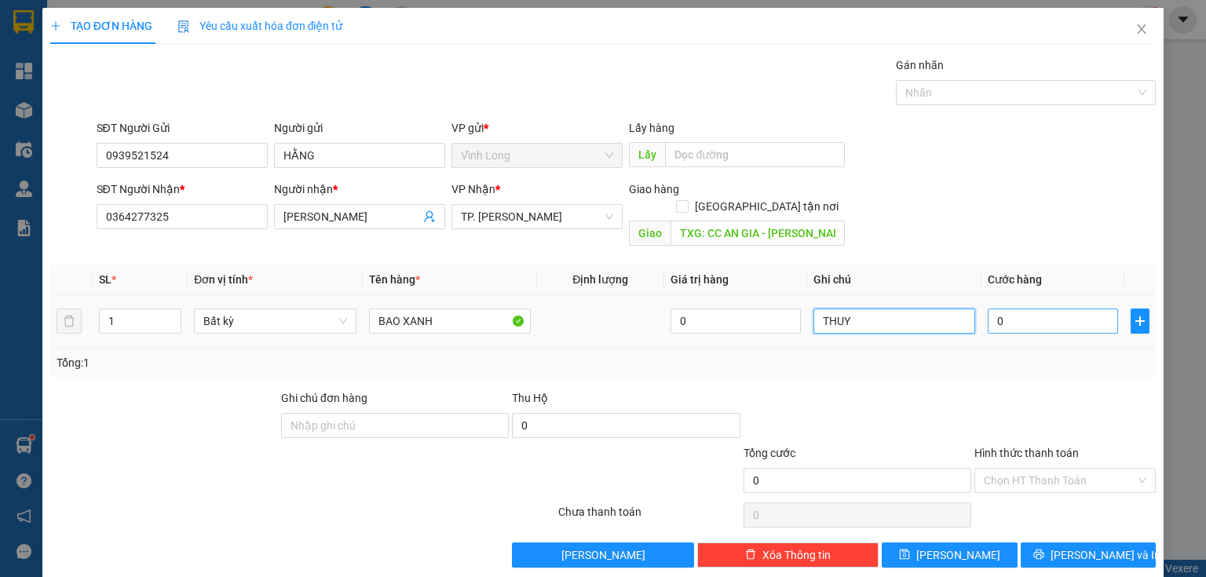
type input "THUY"
click at [1016, 308] on input "0" at bounding box center [1052, 320] width 130 height 25
type input "7"
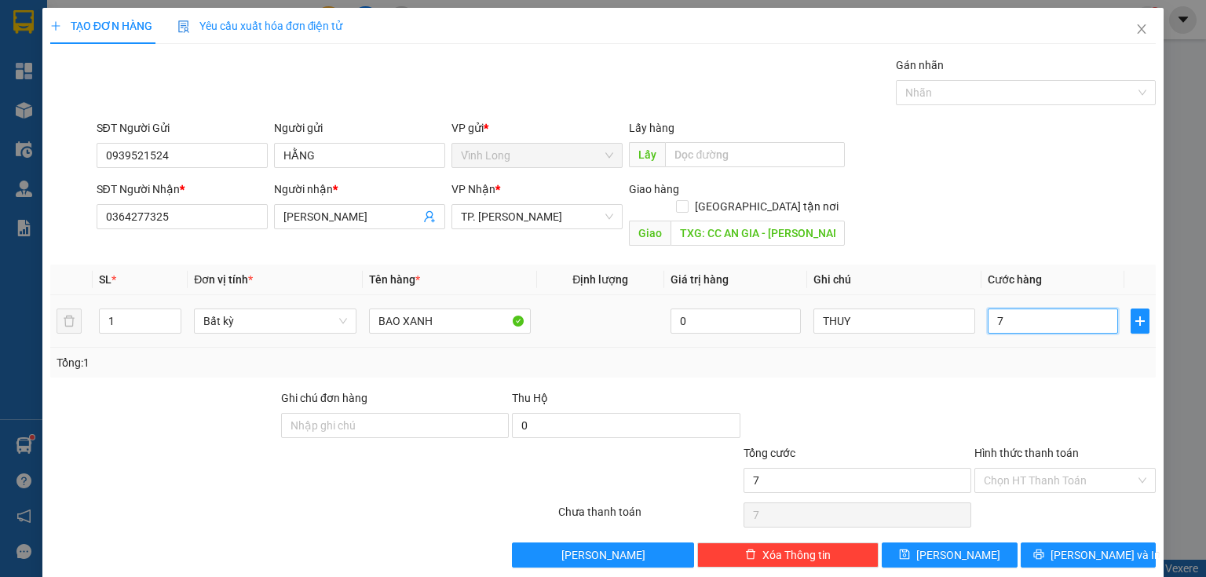
type input "70"
type input "70.000"
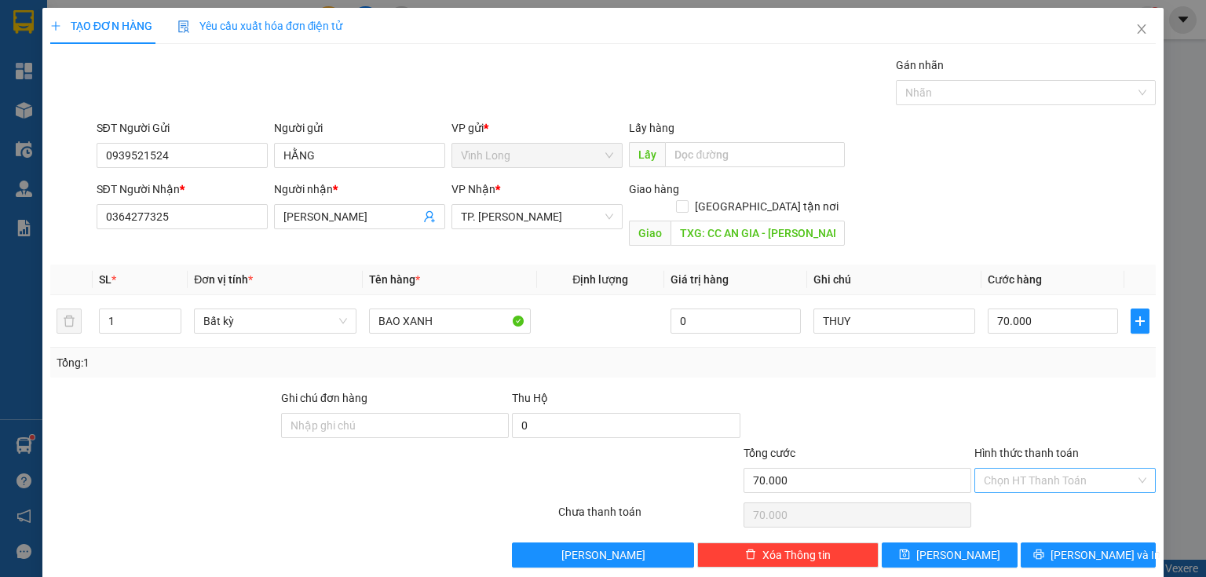
click at [996, 469] on input "Hình thức thanh toán" at bounding box center [1059, 481] width 151 height 24
click at [1009, 495] on div "Tại văn phòng" at bounding box center [1057, 492] width 162 height 17
type input "0"
click at [1090, 546] on span "[PERSON_NAME] và In" at bounding box center [1105, 554] width 110 height 17
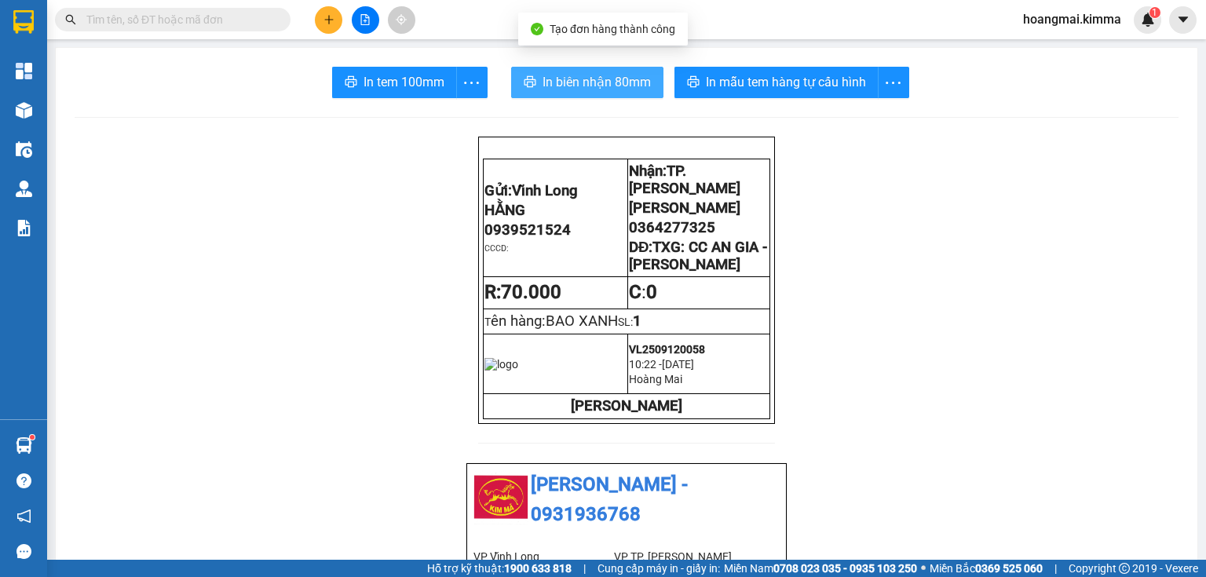
click at [556, 94] on button "In biên nhận 80mm" at bounding box center [587, 82] width 152 height 31
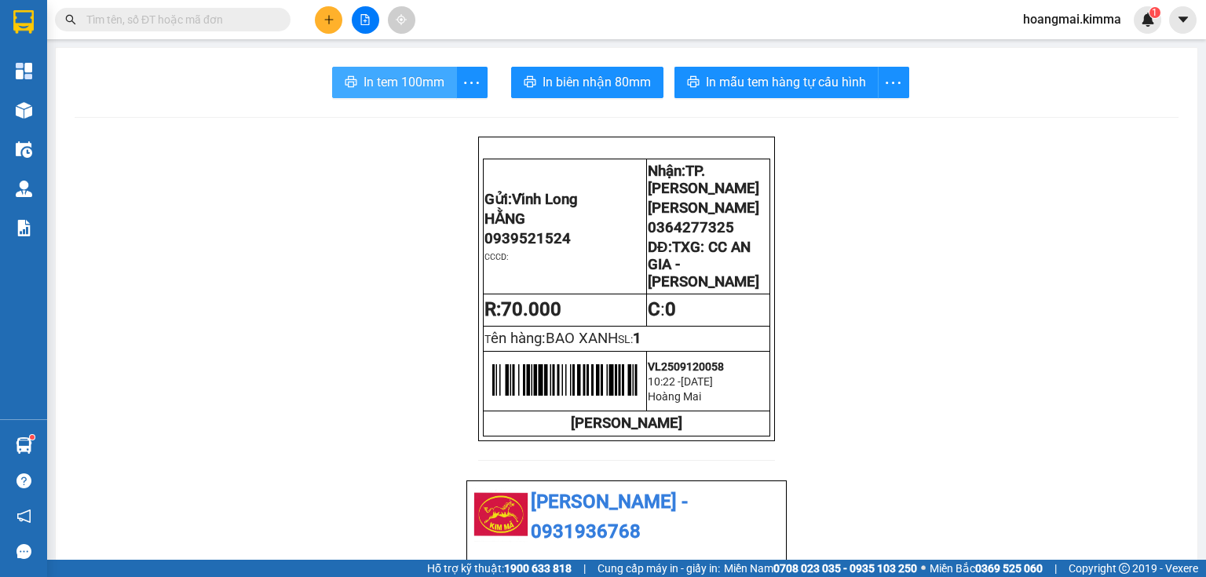
click at [363, 80] on span "In tem 100mm" at bounding box center [403, 82] width 81 height 20
click at [414, 82] on span "In tem 100mm" at bounding box center [403, 82] width 81 height 20
click at [330, 16] on icon "plus" at bounding box center [328, 19] width 11 height 11
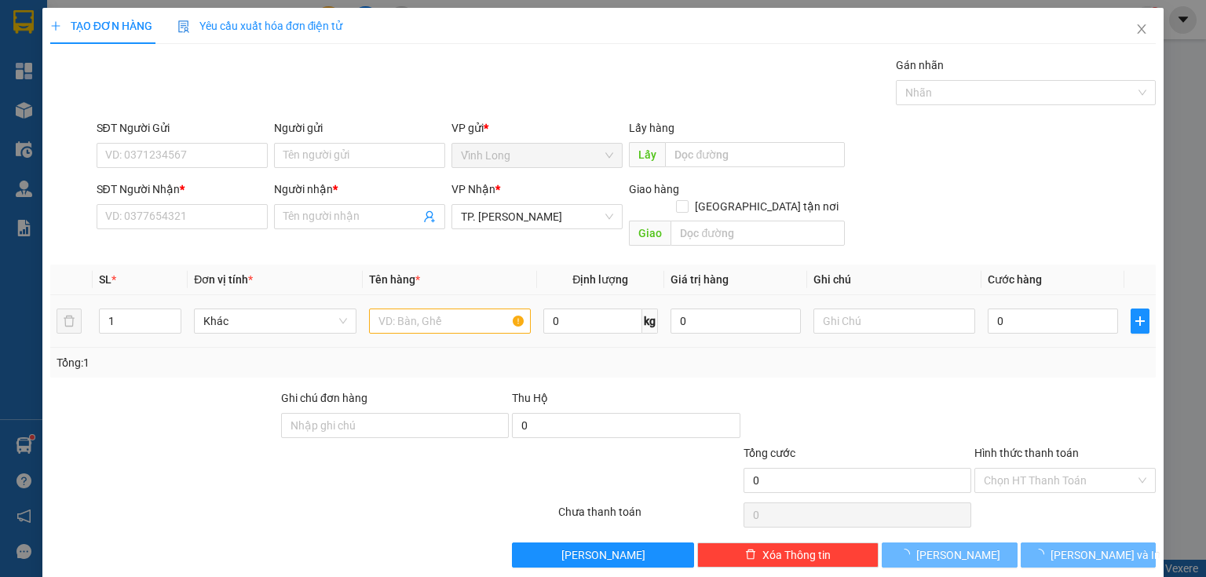
click at [453, 316] on div at bounding box center [450, 320] width 162 height 31
drag, startPoint x: 454, startPoint y: 306, endPoint x: 446, endPoint y: 303, distance: 9.2
click at [454, 308] on input "text" at bounding box center [450, 320] width 162 height 25
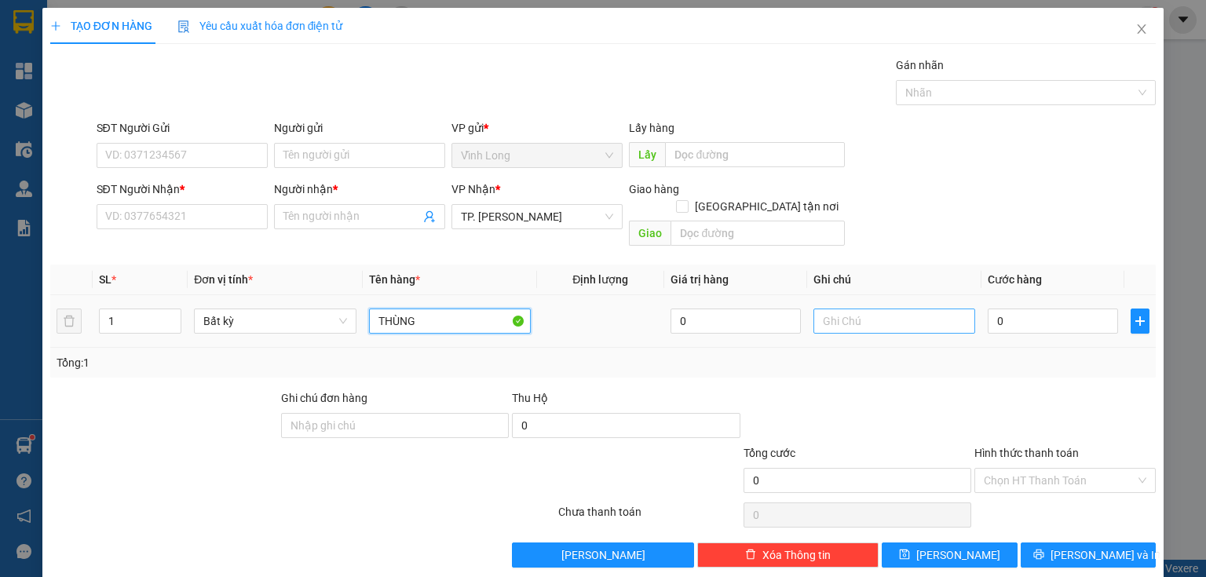
type input "THÙNG"
click at [857, 308] on input "text" at bounding box center [894, 320] width 162 height 25
type input "THUY"
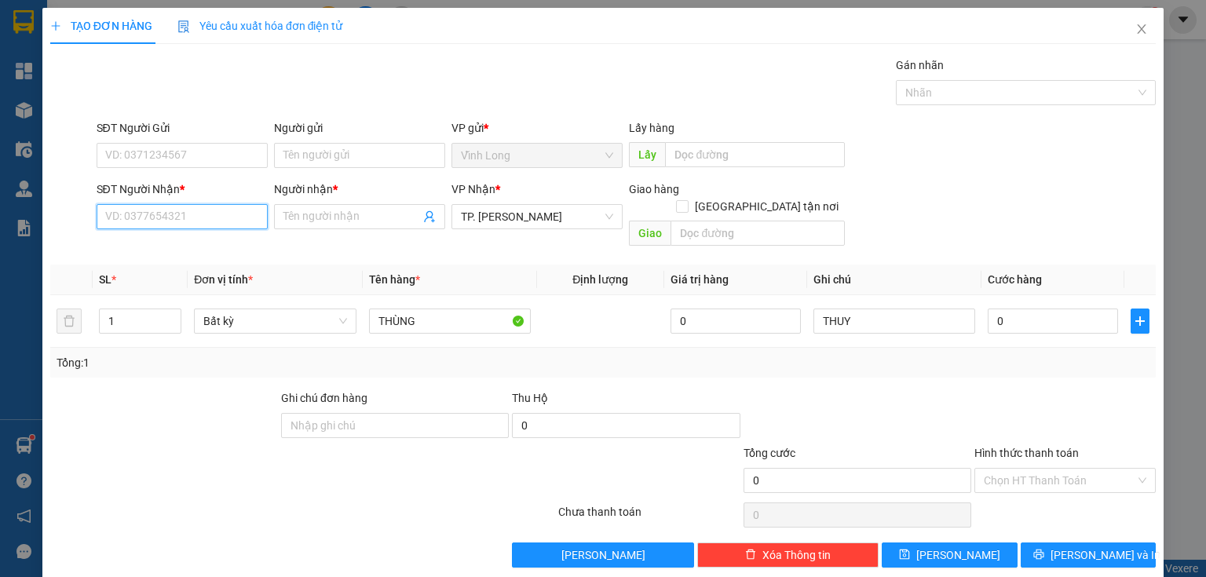
click at [214, 209] on input "SĐT Người Nhận *" at bounding box center [182, 216] width 171 height 25
type input "0795957955"
click at [189, 257] on div "0795957955 - TIẾT DI" at bounding box center [181, 247] width 170 height 25
type input "TIẾT DI"
type input "0795957955"
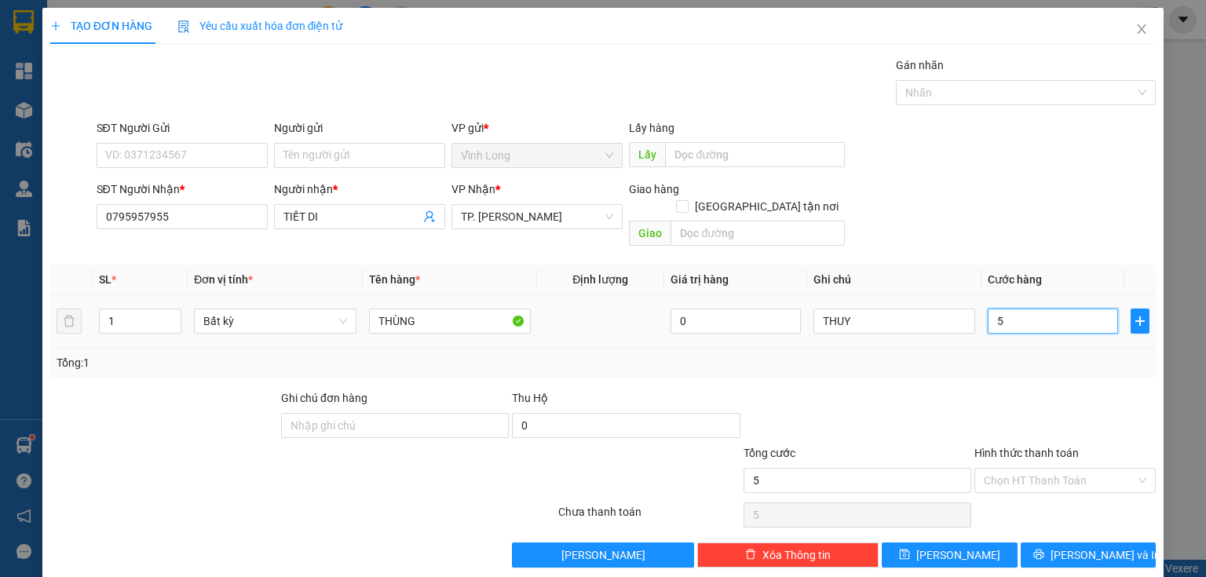
type input "5"
type input "50"
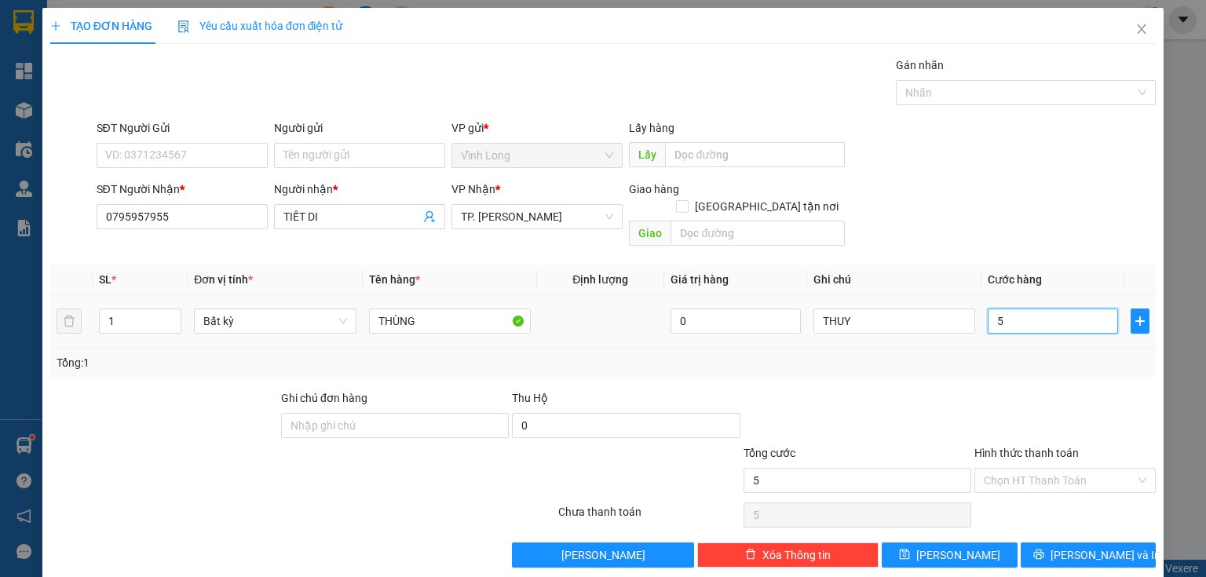
type input "50"
type input "50.000"
drag, startPoint x: 377, startPoint y: 156, endPoint x: 340, endPoint y: 151, distance: 37.3
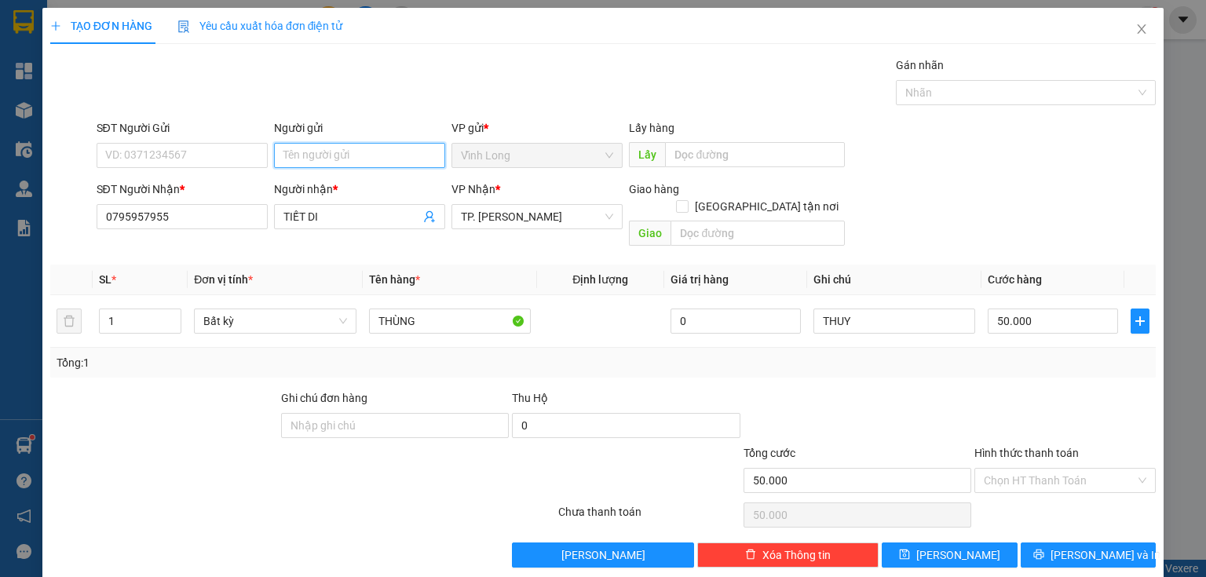
click at [370, 154] on input "Người gửi" at bounding box center [359, 155] width 171 height 25
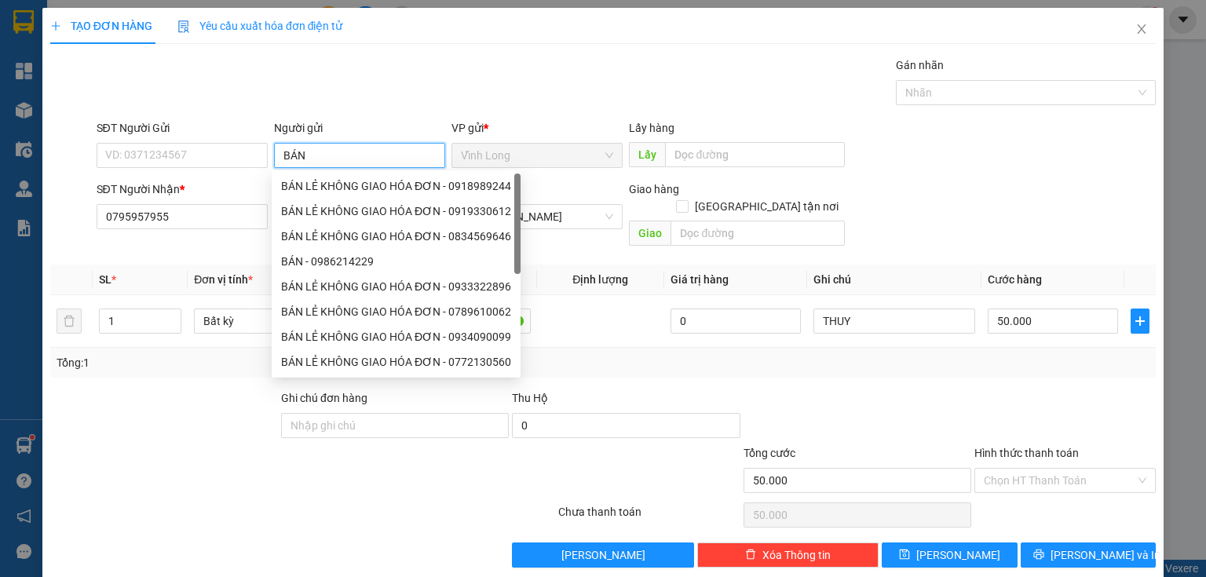
type input "BÁN"
click at [341, 188] on div "BÁN LẺ KHÔNG GIAO HÓA ĐƠN - 0919330612" at bounding box center [396, 185] width 230 height 17
type input "0919330612"
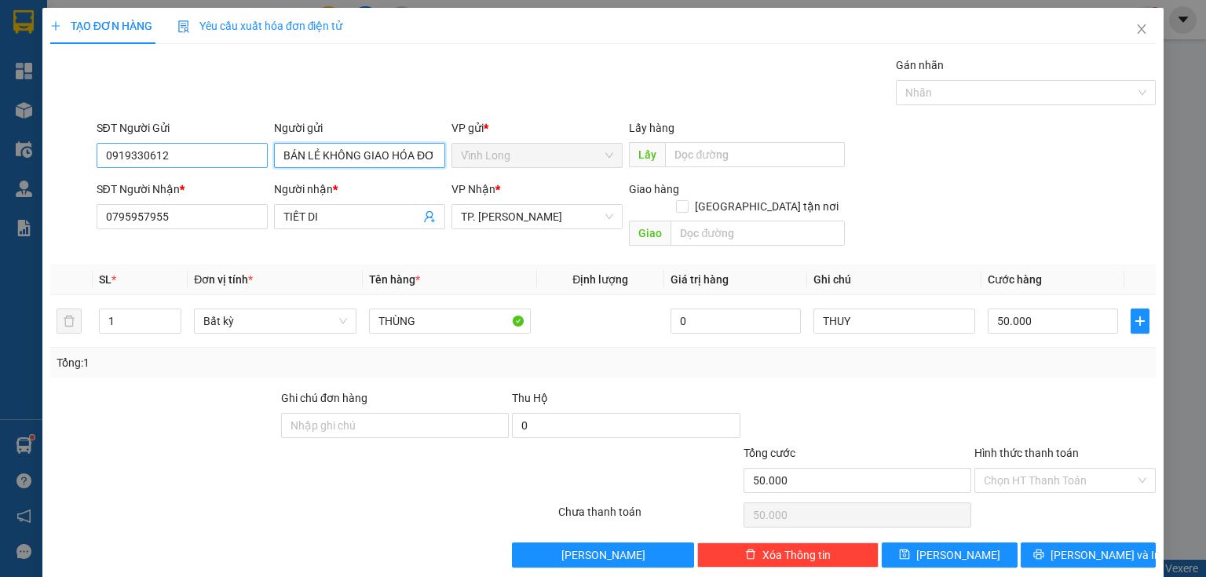
type input "BÁN LẺ KHÔNG GIAO HÓA ĐƠN"
drag, startPoint x: 214, startPoint y: 158, endPoint x: 0, endPoint y: 217, distance: 221.7
click at [0, 221] on div "TẠO ĐƠN HÀNG Yêu cầu xuất hóa đơn điện tử Transit Pickup Surcharge Ids Transit …" at bounding box center [603, 288] width 1206 height 577
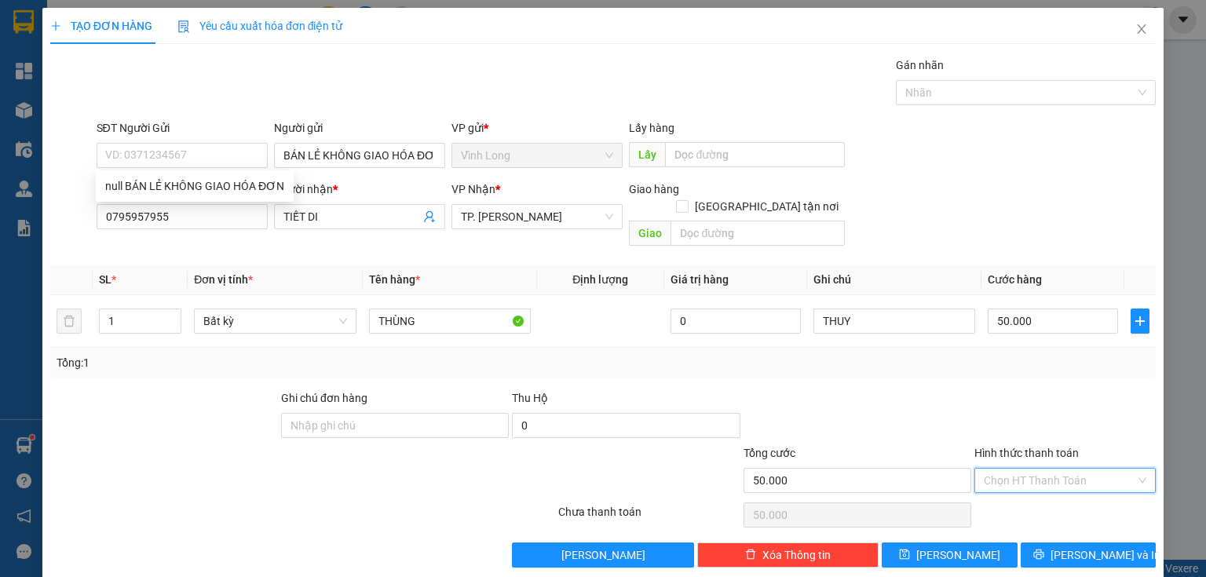
click at [1008, 469] on input "Hình thức thanh toán" at bounding box center [1059, 481] width 151 height 24
click at [1006, 495] on div "Tại văn phòng" at bounding box center [1057, 492] width 162 height 17
type input "0"
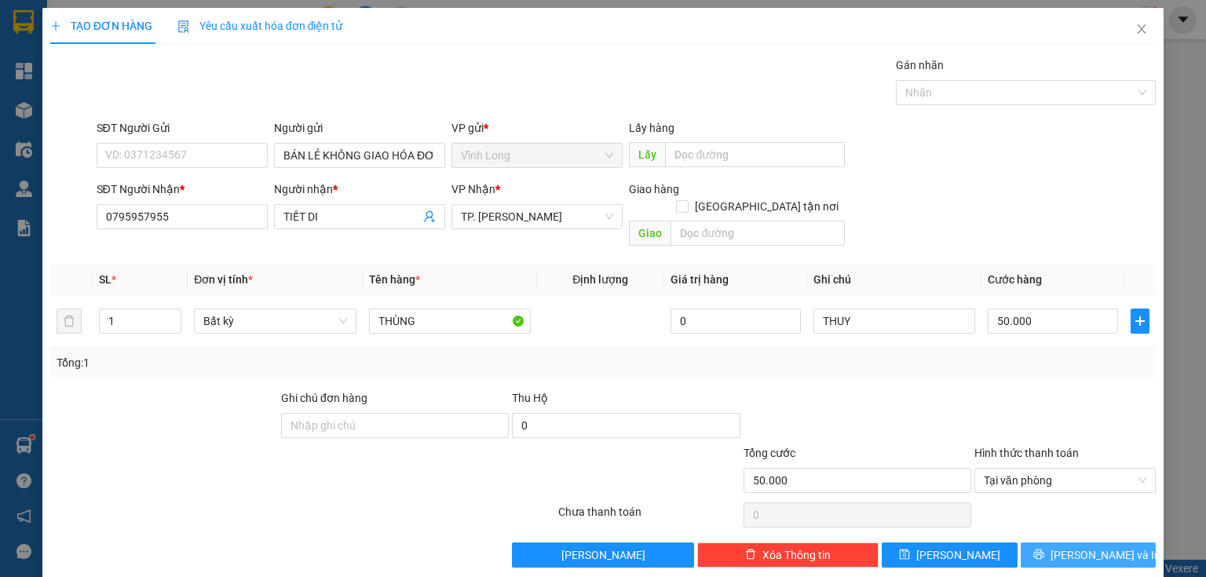
click at [1119, 542] on button "[PERSON_NAME] và In" at bounding box center [1088, 554] width 136 height 25
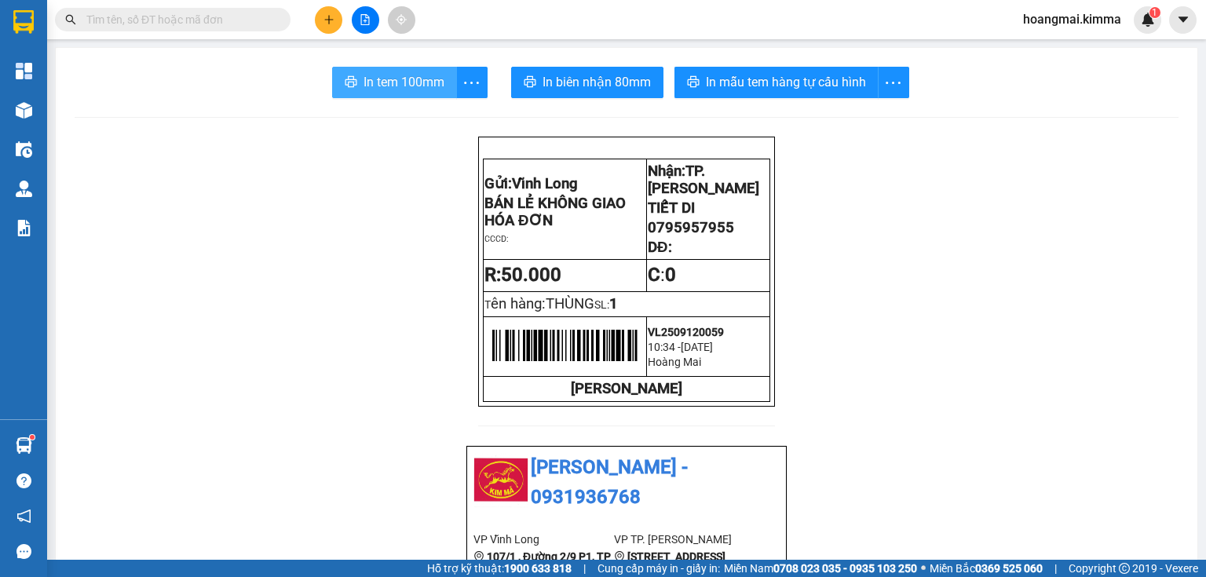
click at [358, 81] on button "In tem 100mm" at bounding box center [394, 82] width 125 height 31
